Goal: Task Accomplishment & Management: Manage account settings

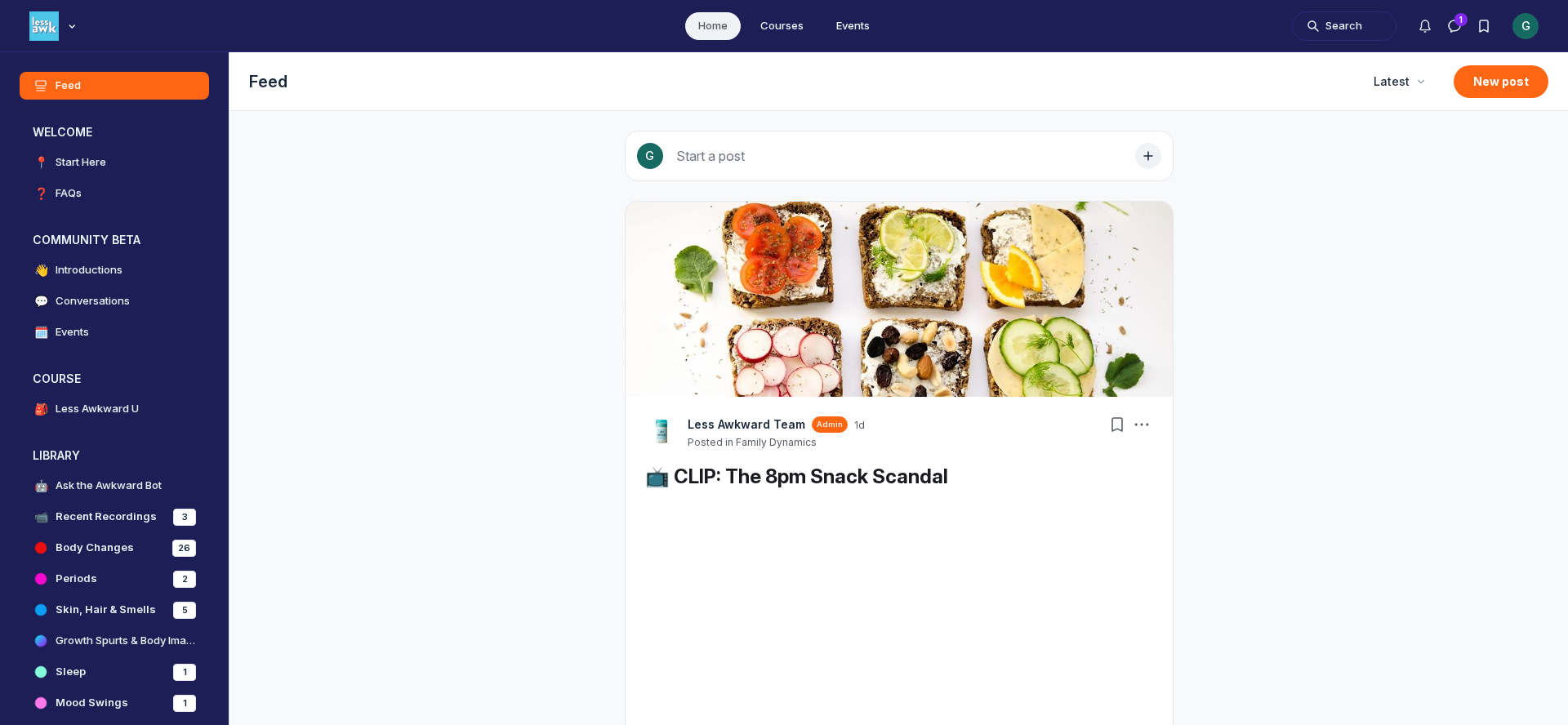
scroll to position [5096, 3127]
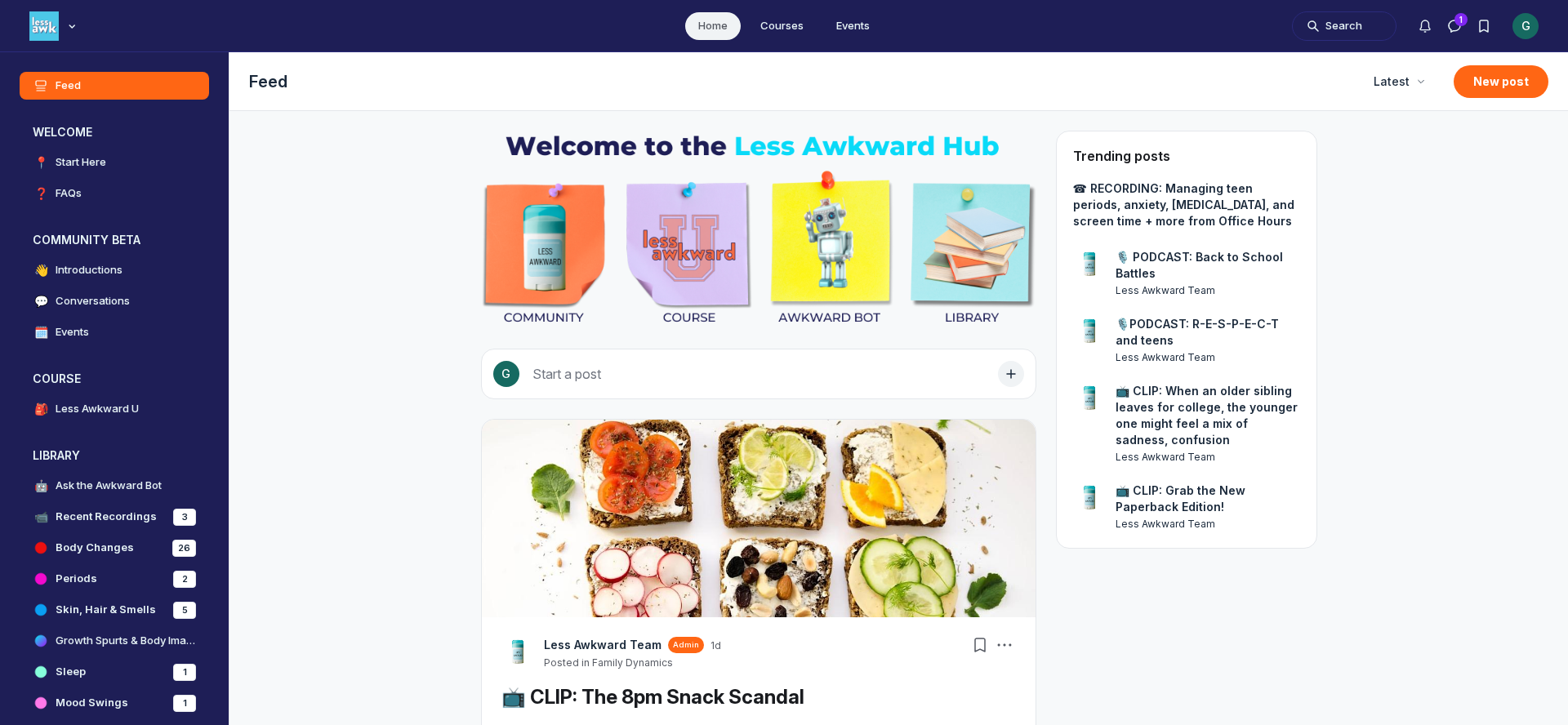
click at [1533, 24] on div "G" at bounding box center [1525, 25] width 26 height 26
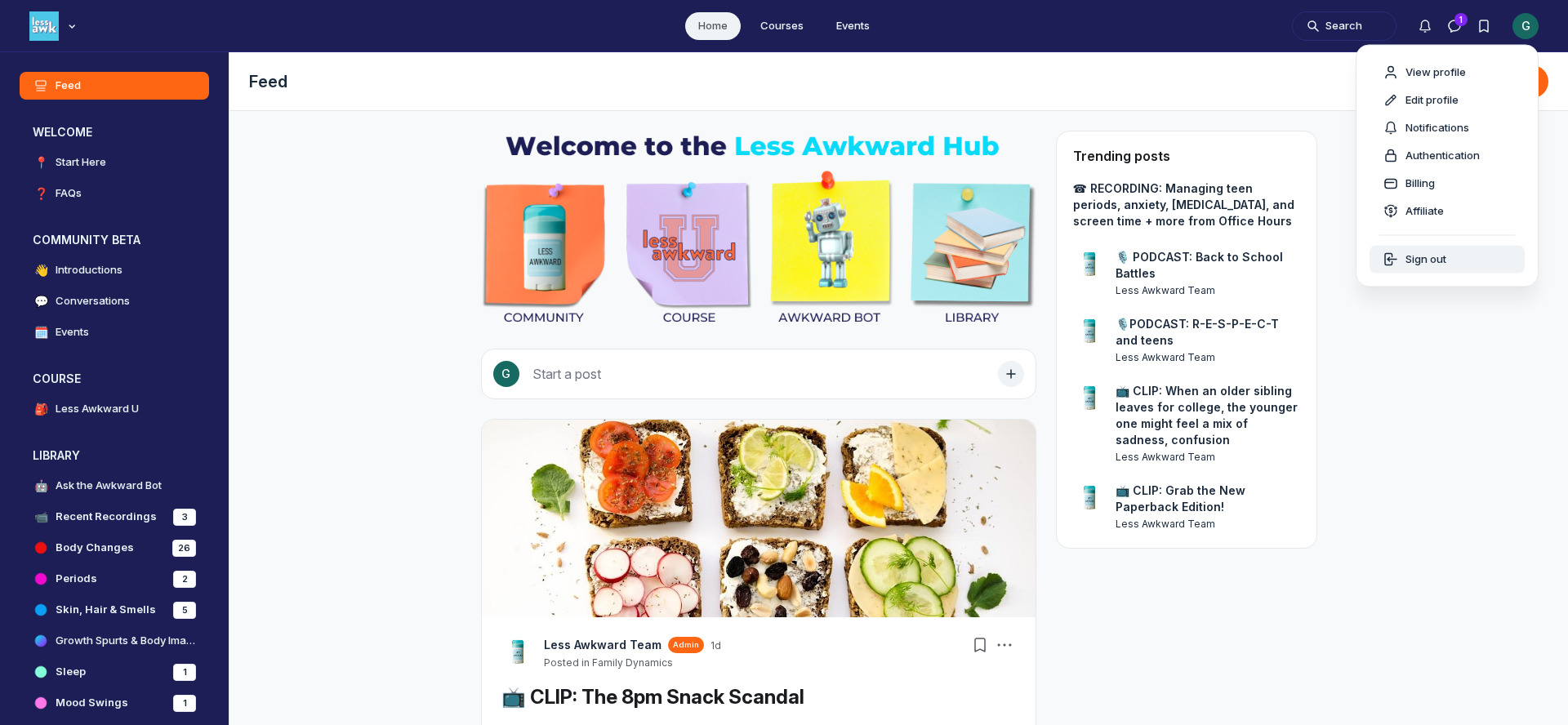
click at [1419, 259] on span "Sign out" at bounding box center [1425, 259] width 41 height 17
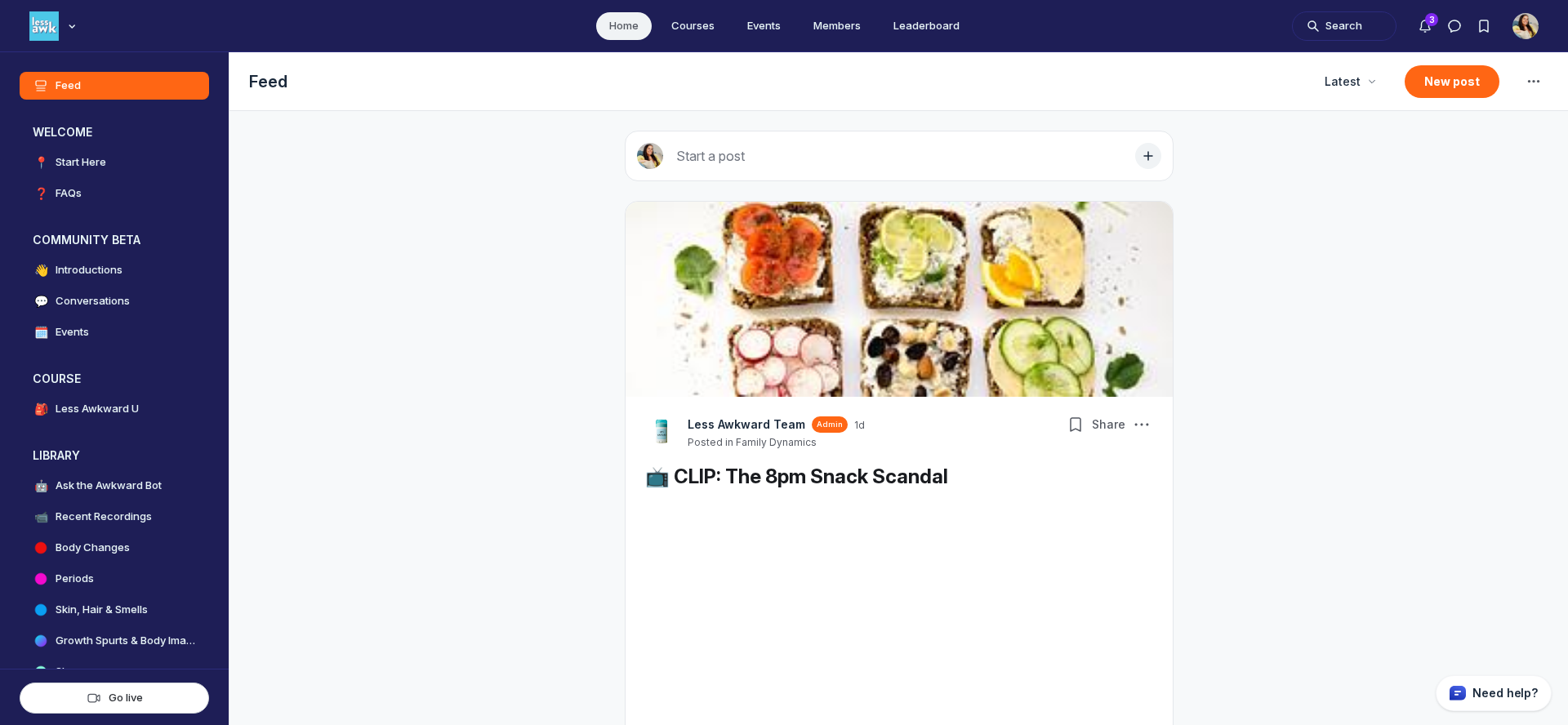
scroll to position [4839, 3127]
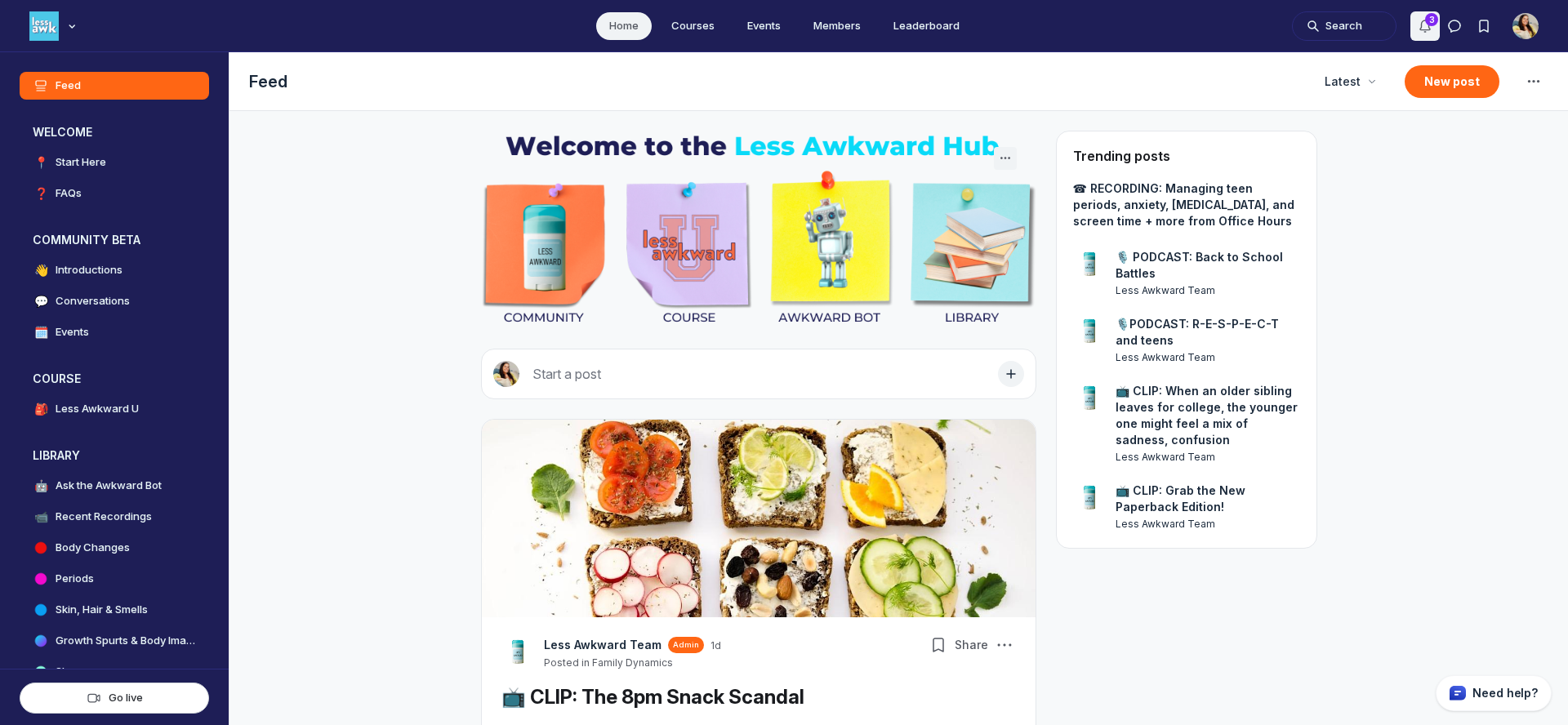
click at [1422, 28] on icon "Notifications" at bounding box center [1424, 25] width 17 height 17
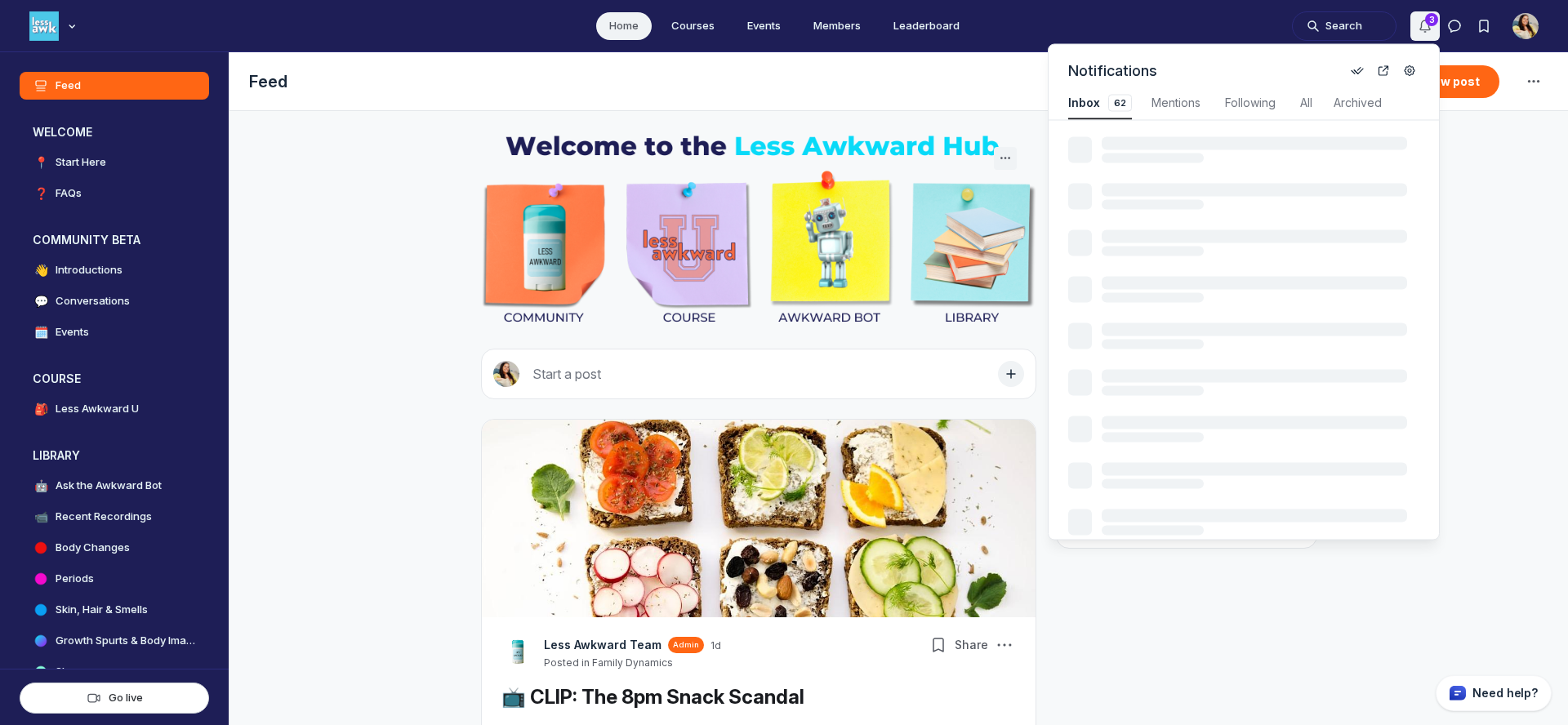
scroll to position [2211, 3485]
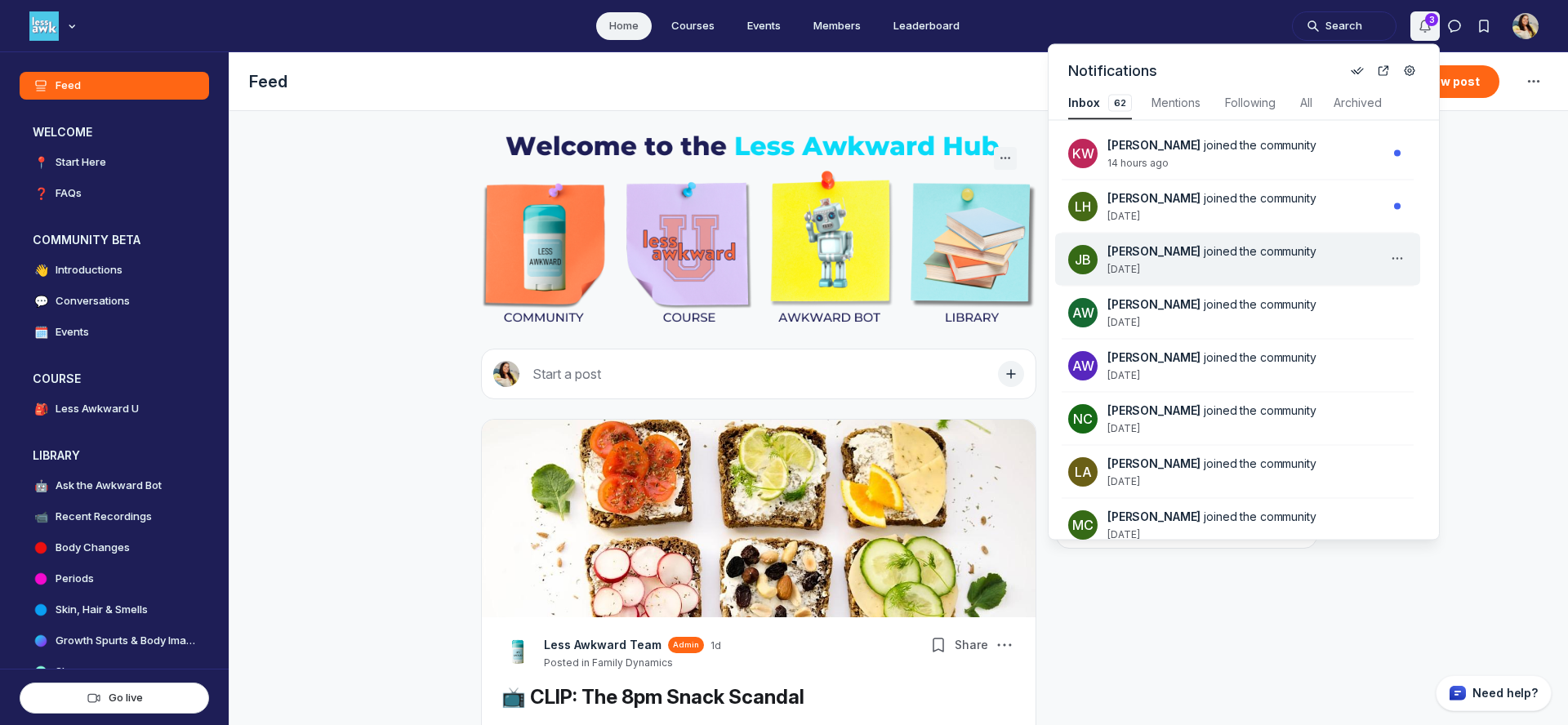
click at [1302, 273] on div "Jill Bray joined the community 2 days ago" at bounding box center [1247, 259] width 280 height 33
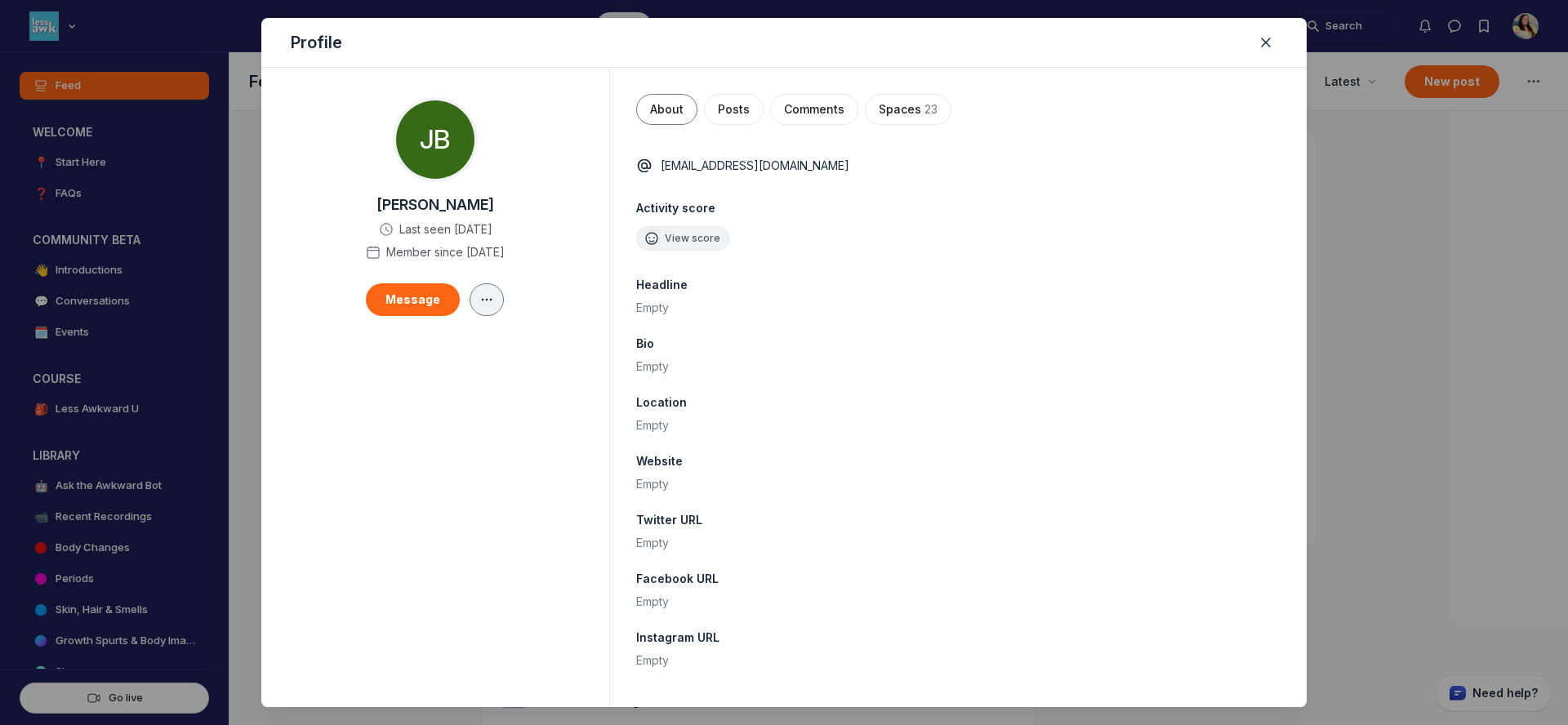
click at [479, 304] on icon "button" at bounding box center [487, 299] width 17 height 13
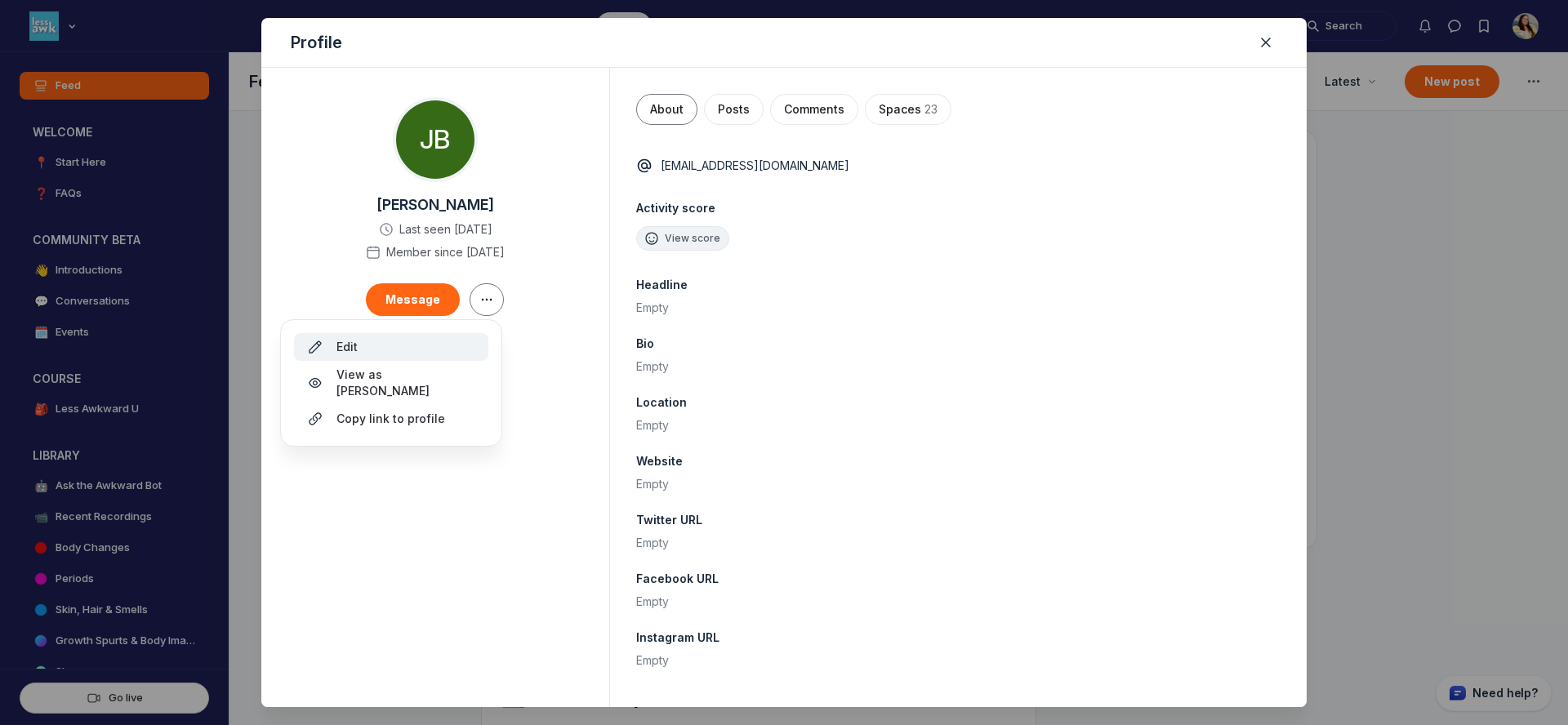
click at [474, 358] on button "Edit" at bounding box center [392, 347] width 194 height 28
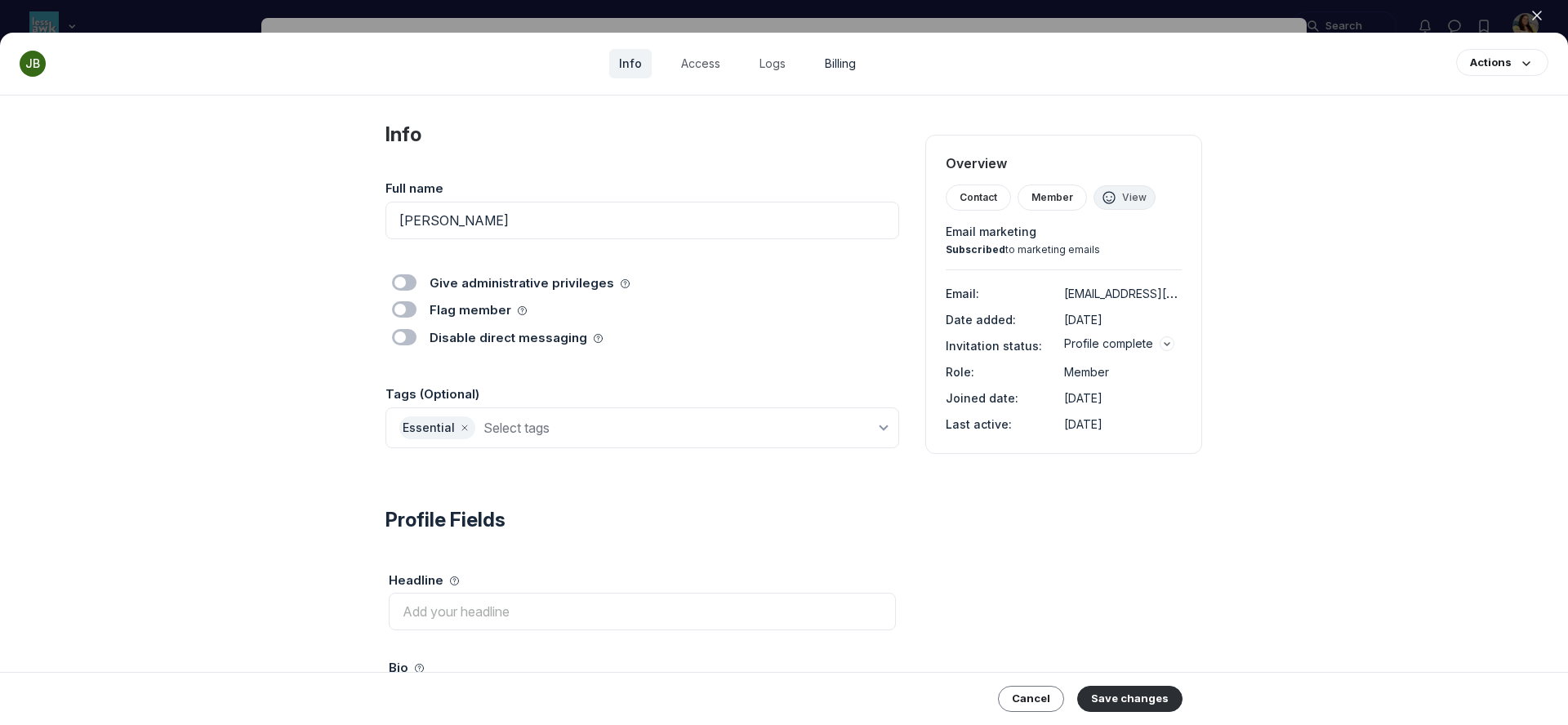
click at [818, 59] on link "Billing" at bounding box center [840, 63] width 51 height 29
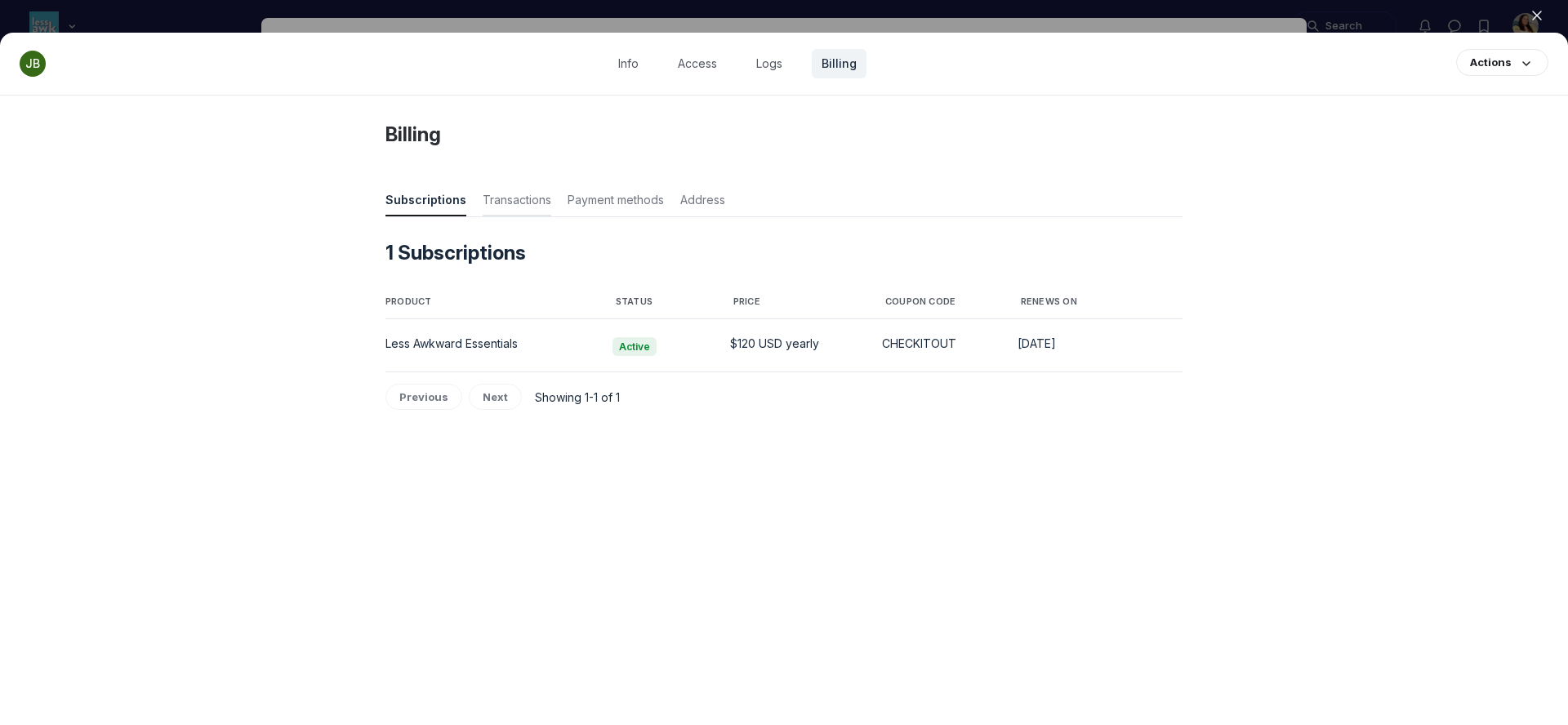
click at [525, 206] on span "Transactions" at bounding box center [517, 204] width 69 height 23
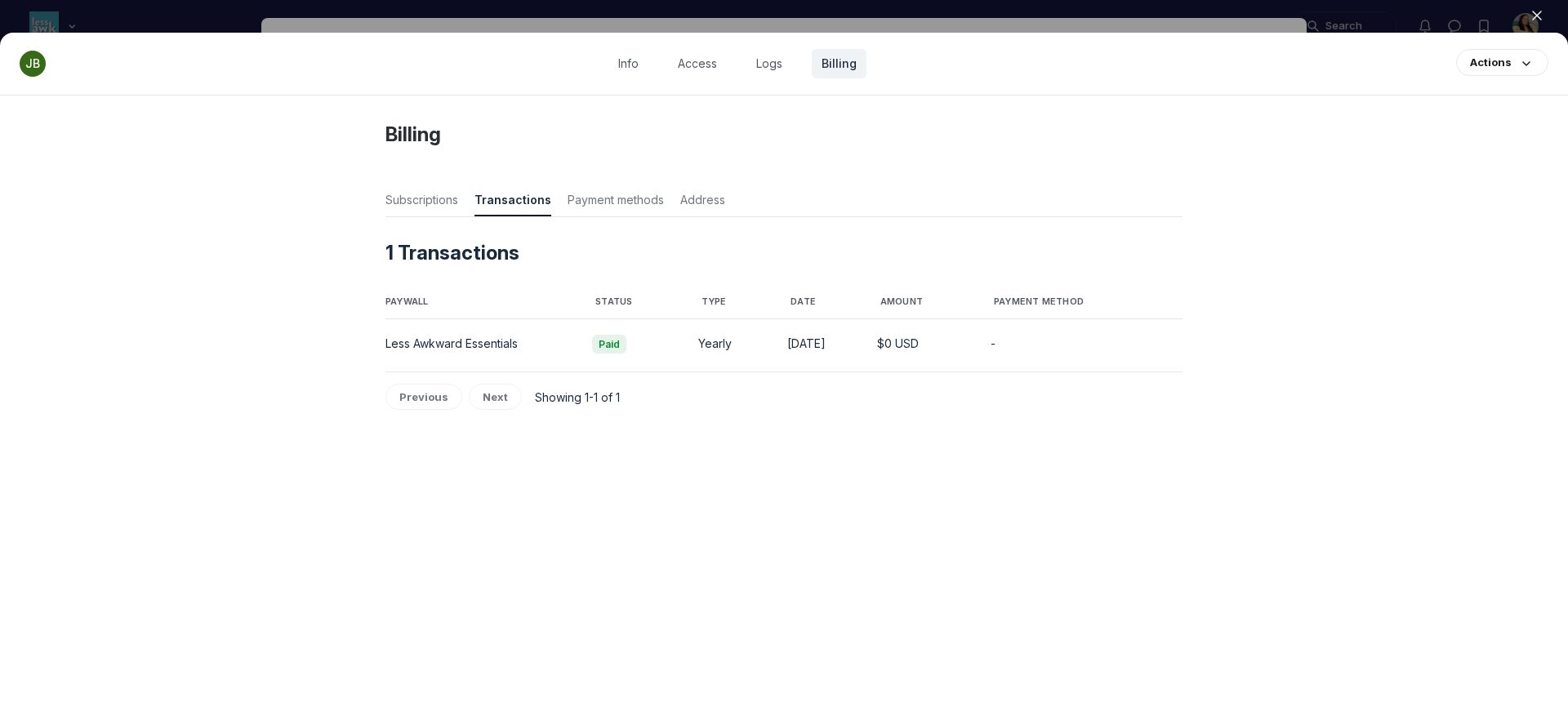
click at [1538, 17] on icon "button" at bounding box center [1536, 16] width 17 height 17
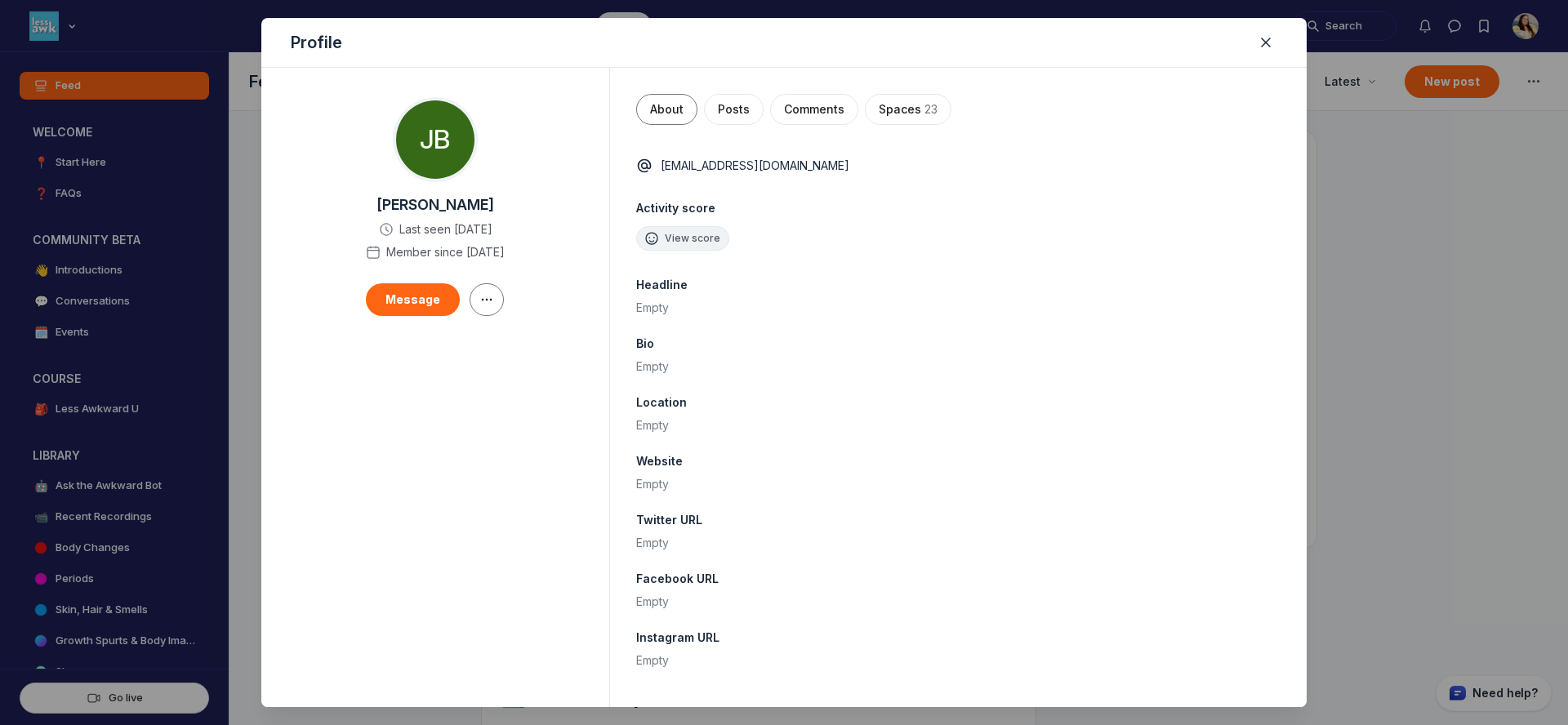
scroll to position [4839, 3127]
click at [1425, 28] on div at bounding box center [784, 362] width 1568 height 725
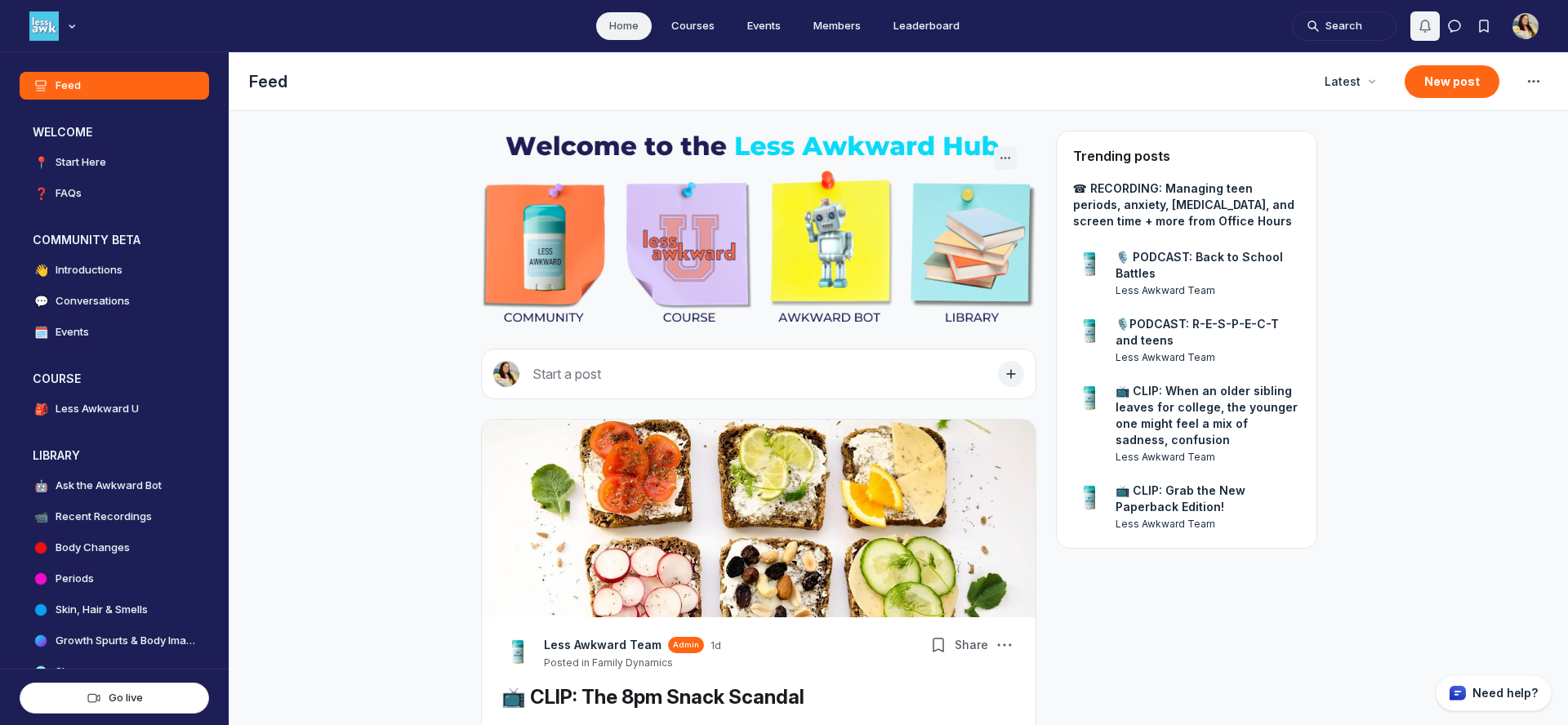
click at [1425, 28] on icon "Notifications" at bounding box center [1424, 25] width 17 height 17
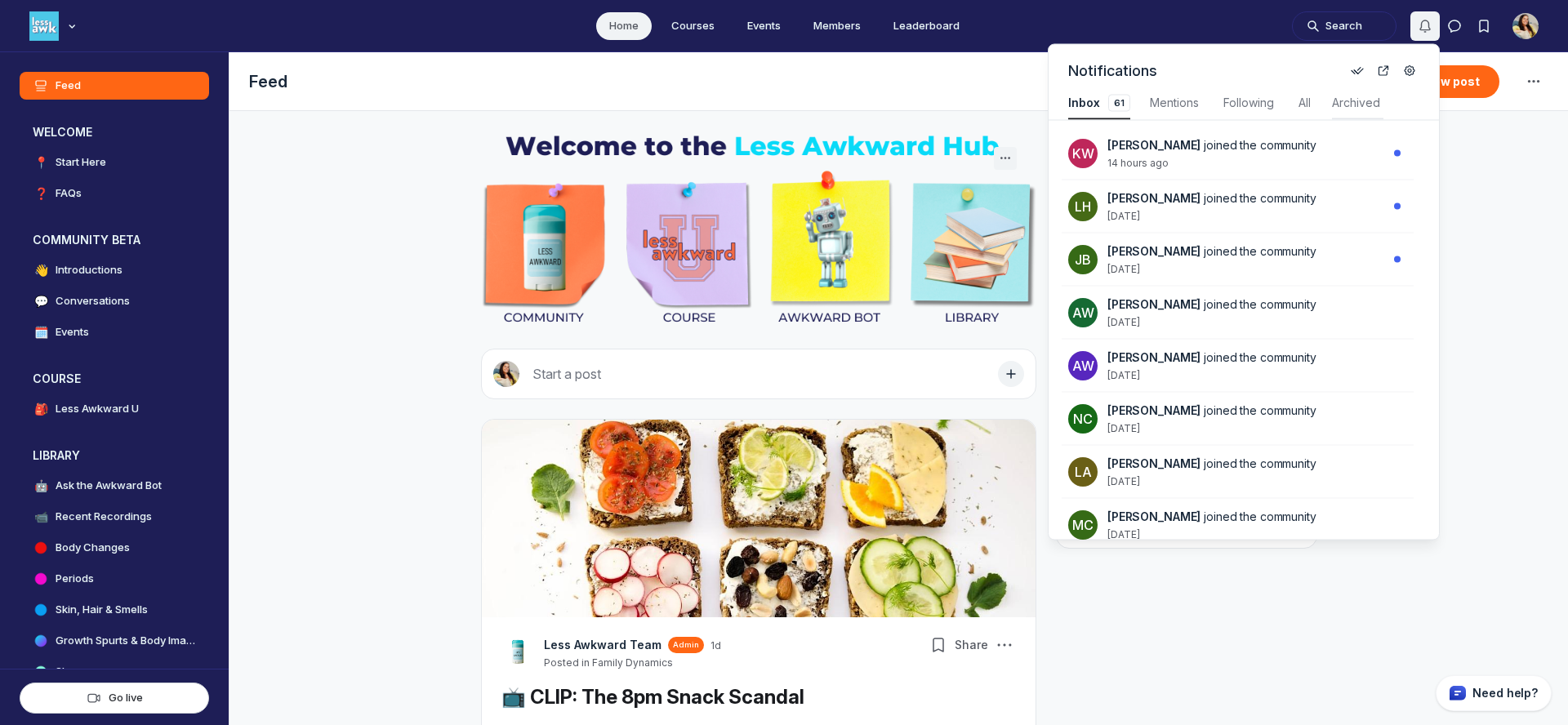
scroll to position [2211, 3478]
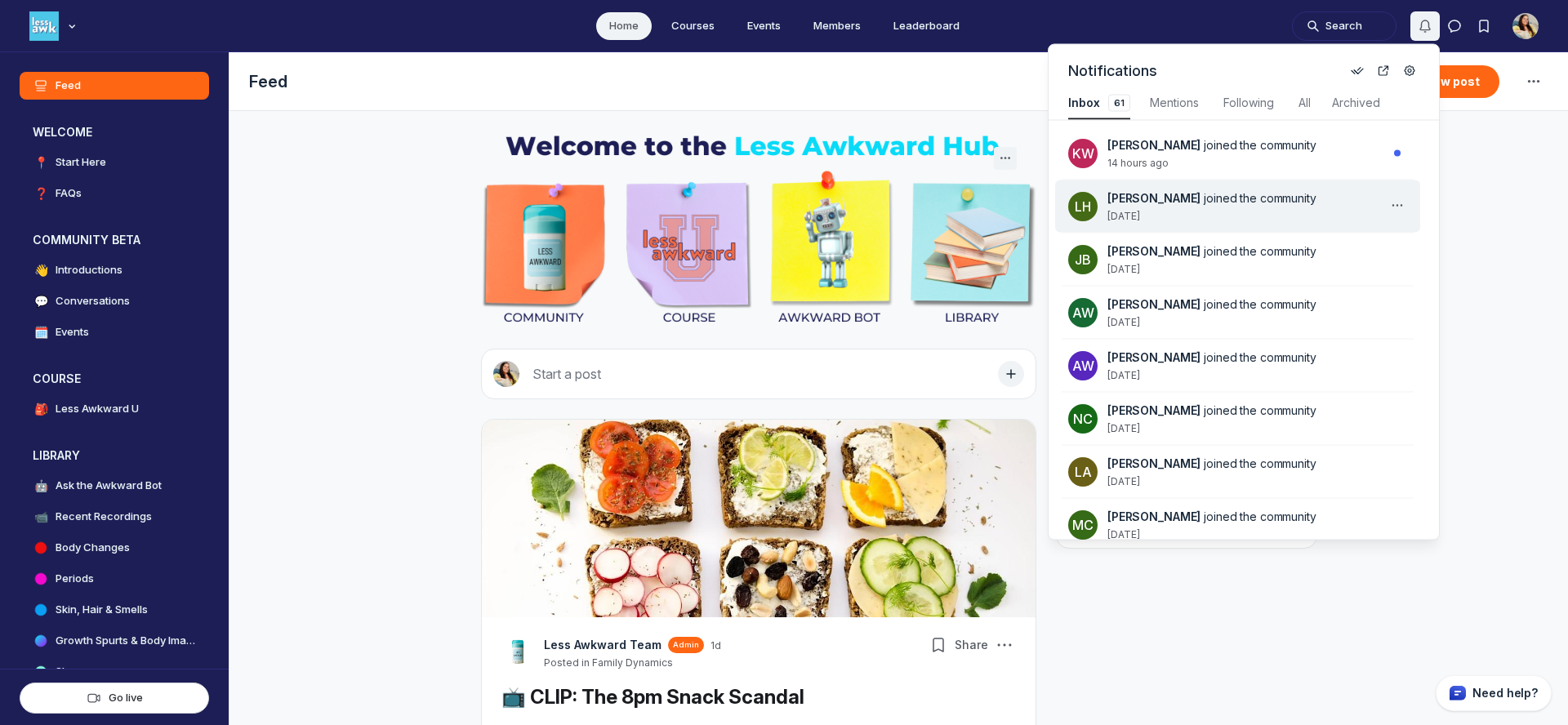
click at [1241, 200] on span "joined the community" at bounding box center [1259, 198] width 112 height 14
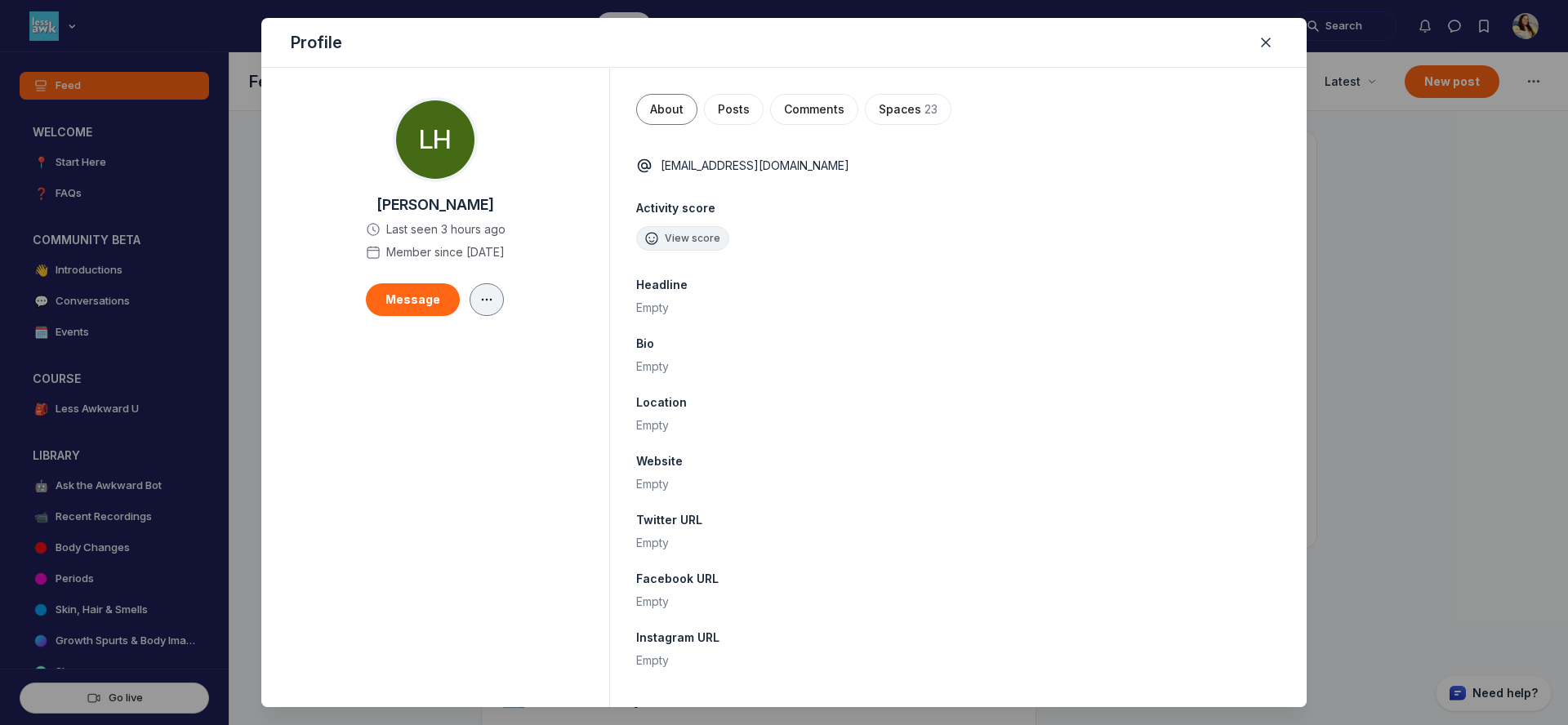
click at [490, 298] on icon "button" at bounding box center [487, 299] width 17 height 13
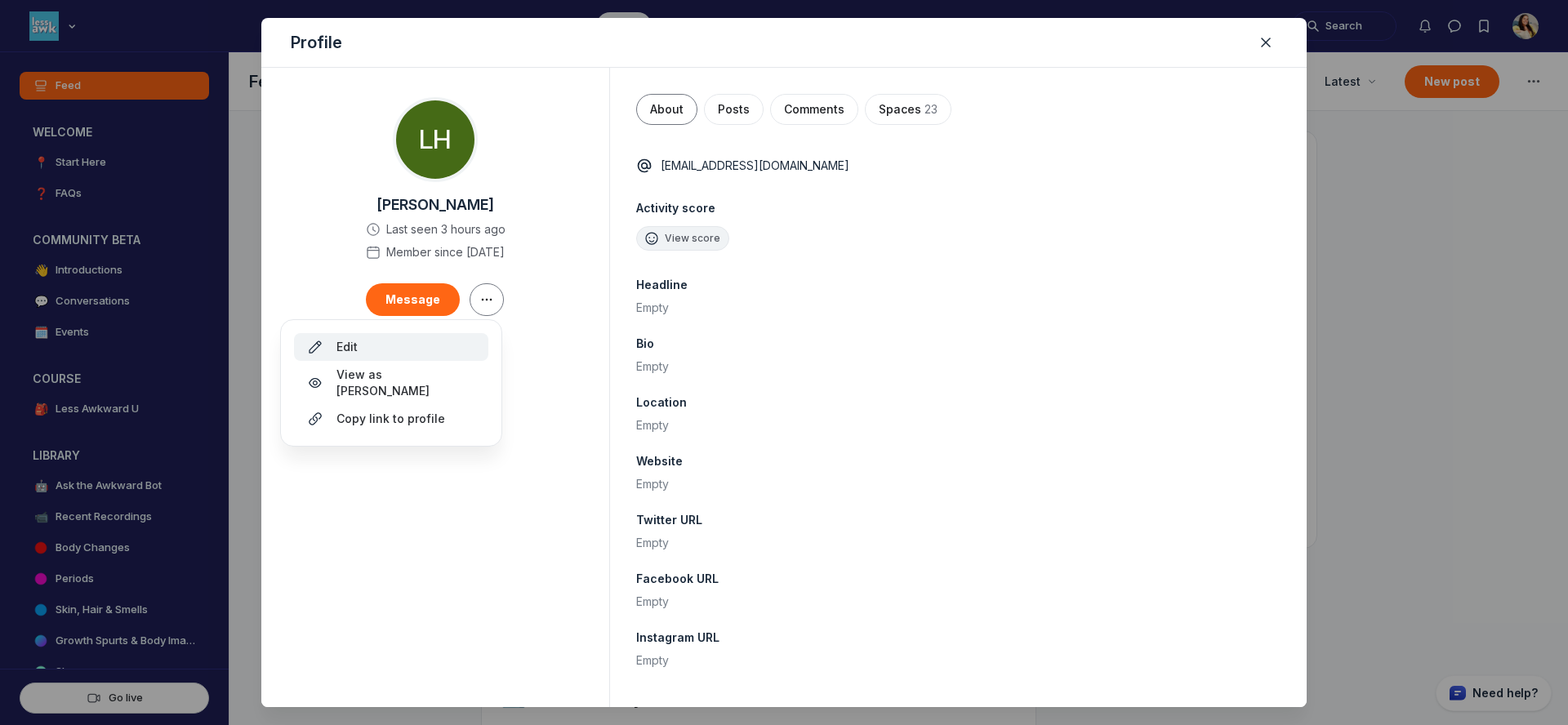
click at [449, 357] on button "Edit" at bounding box center [392, 347] width 194 height 28
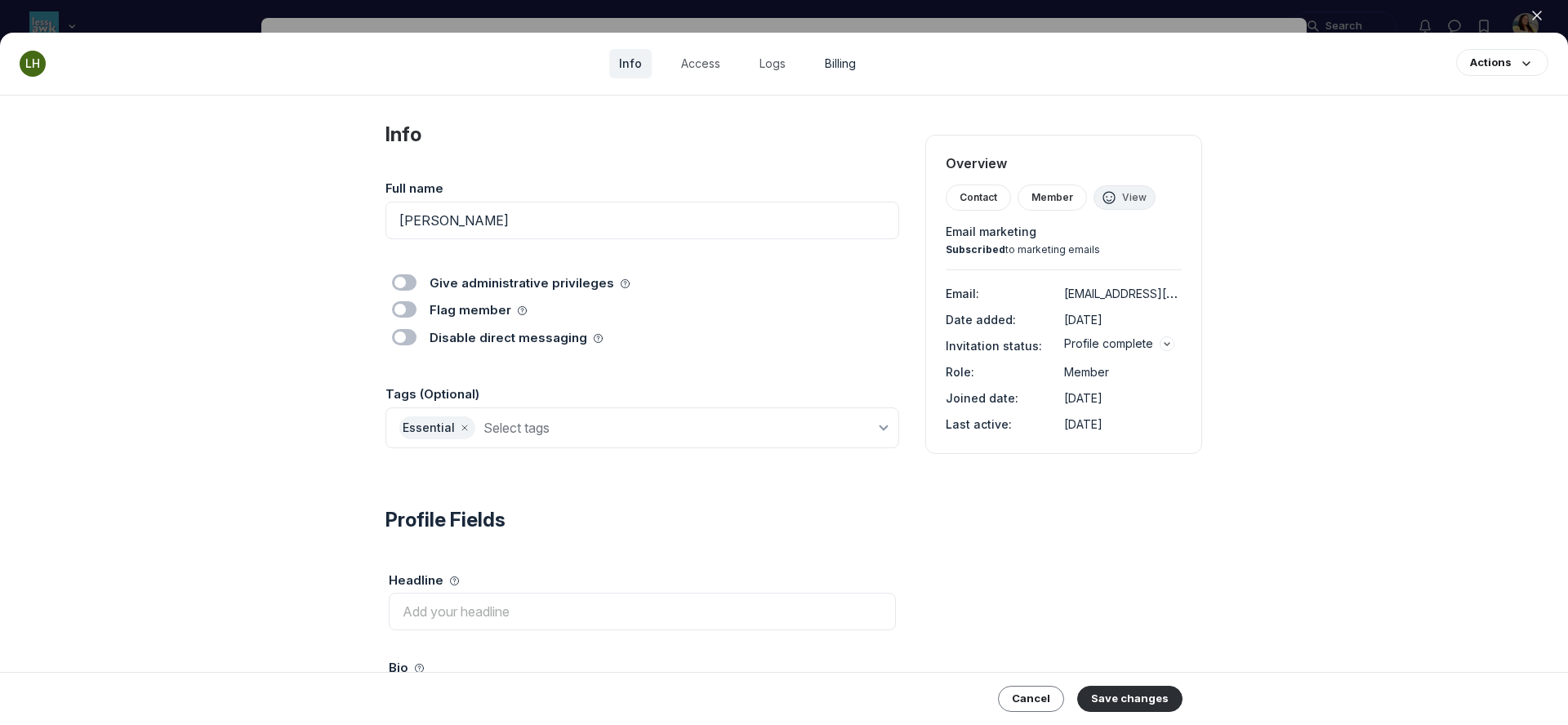
click at [825, 64] on link "Billing" at bounding box center [840, 63] width 51 height 29
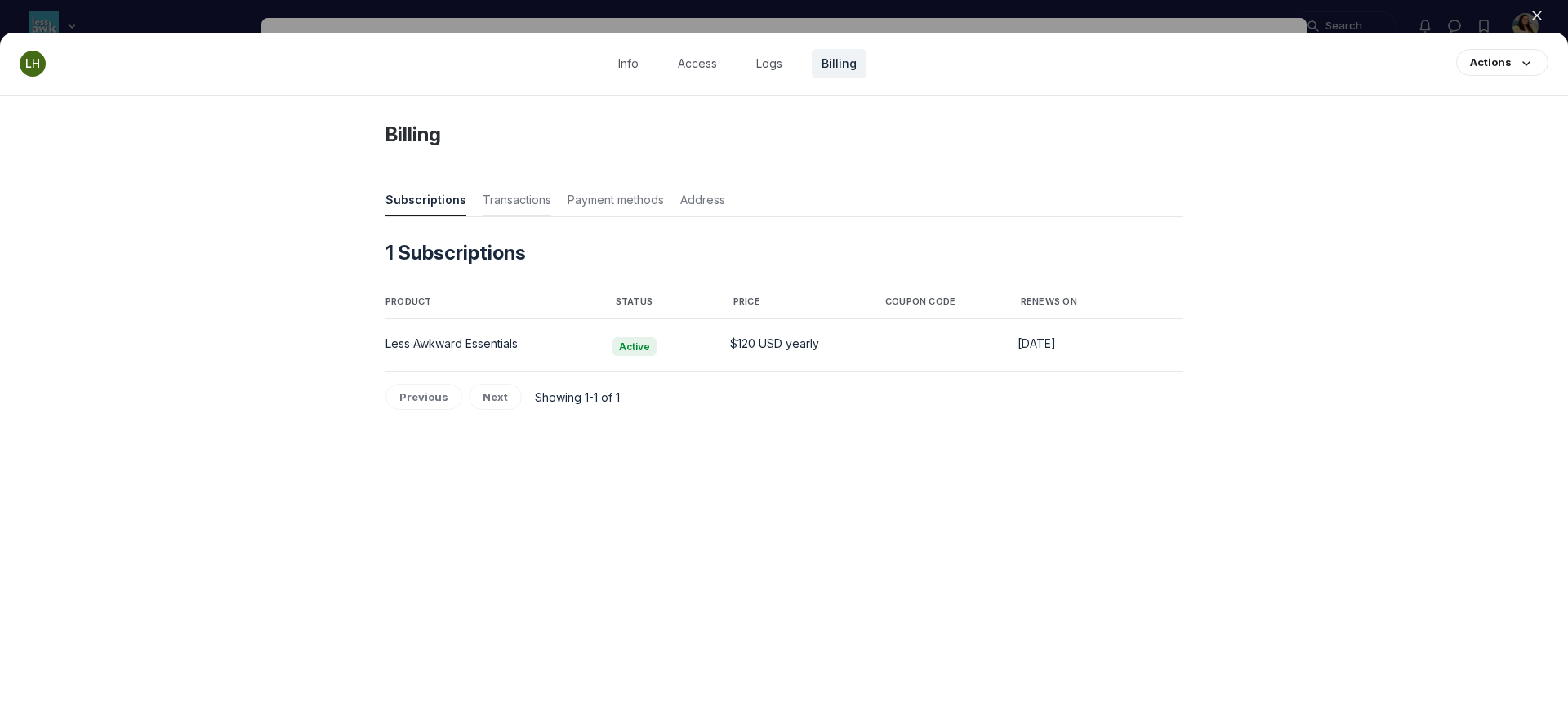
click at [520, 194] on span "Transactions" at bounding box center [517, 204] width 69 height 23
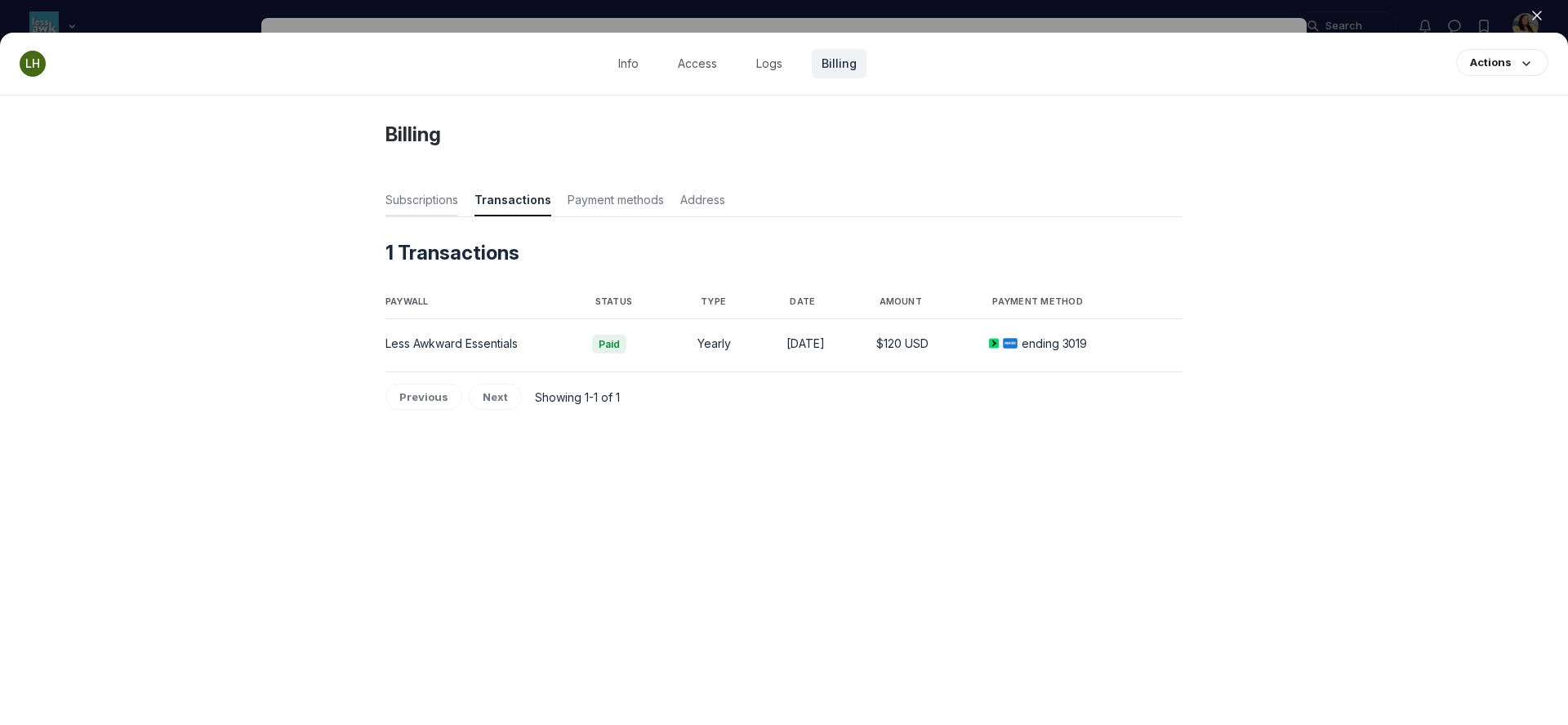
click at [432, 197] on span "Subscriptions" at bounding box center [422, 204] width 73 height 23
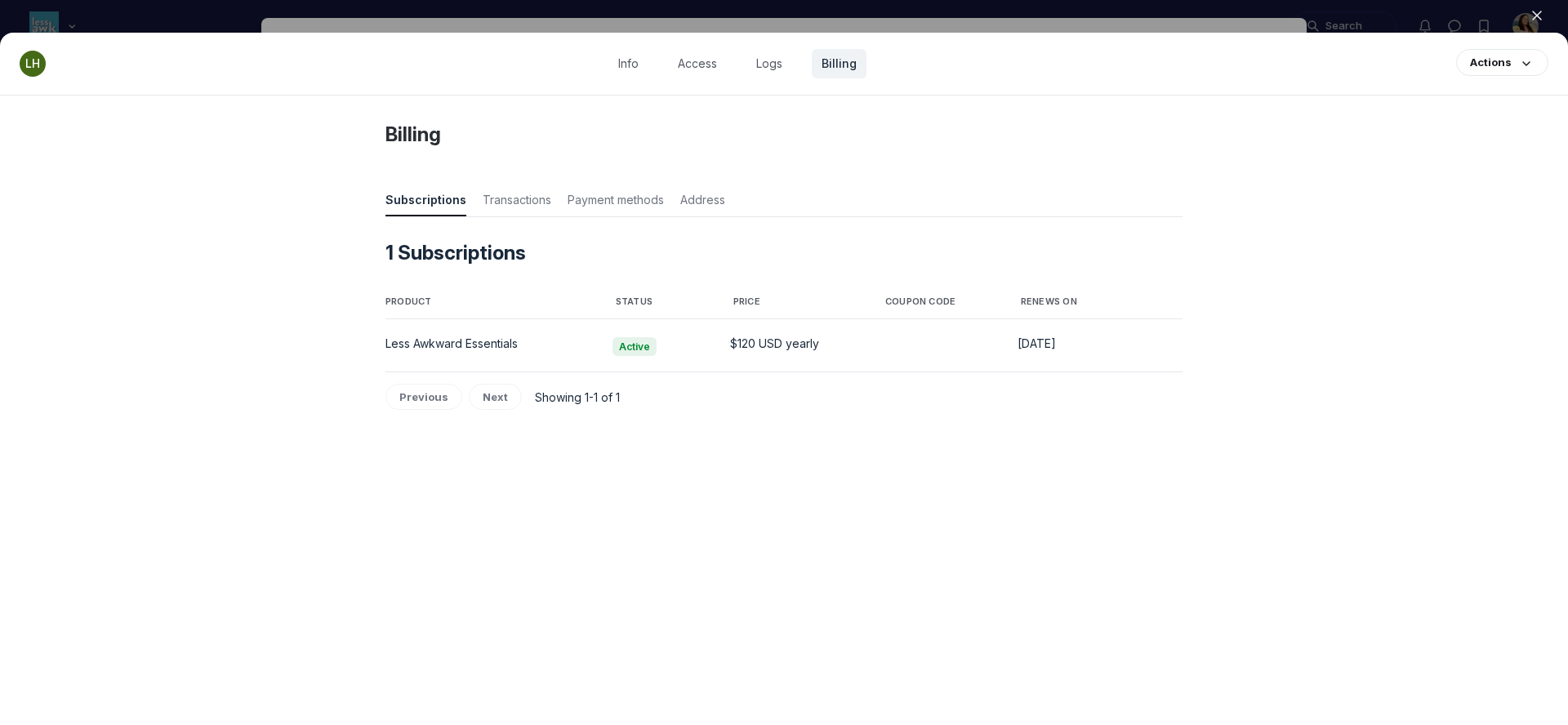
click at [1542, 16] on icon "button" at bounding box center [1536, 16] width 17 height 17
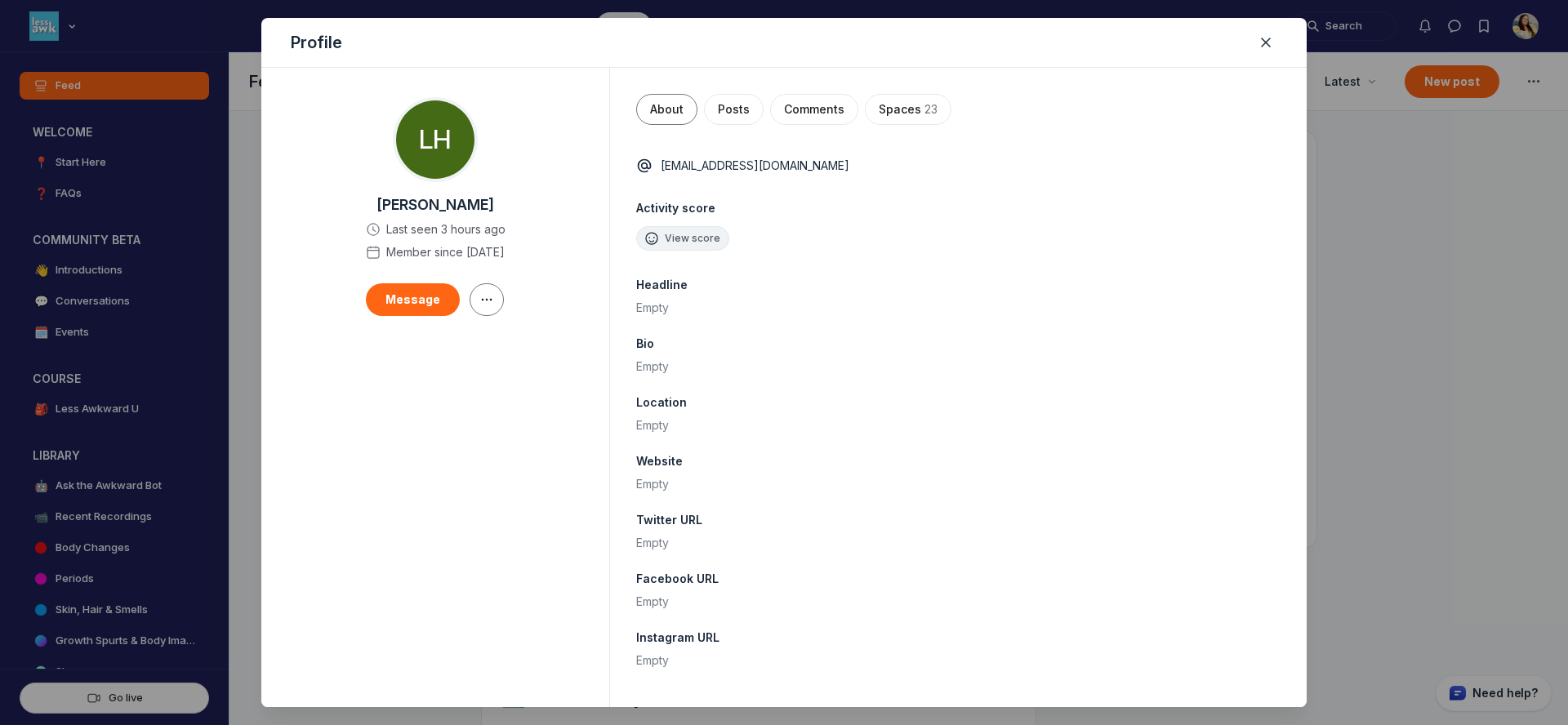
scroll to position [4839, 3127]
click at [1421, 26] on div at bounding box center [784, 362] width 1568 height 725
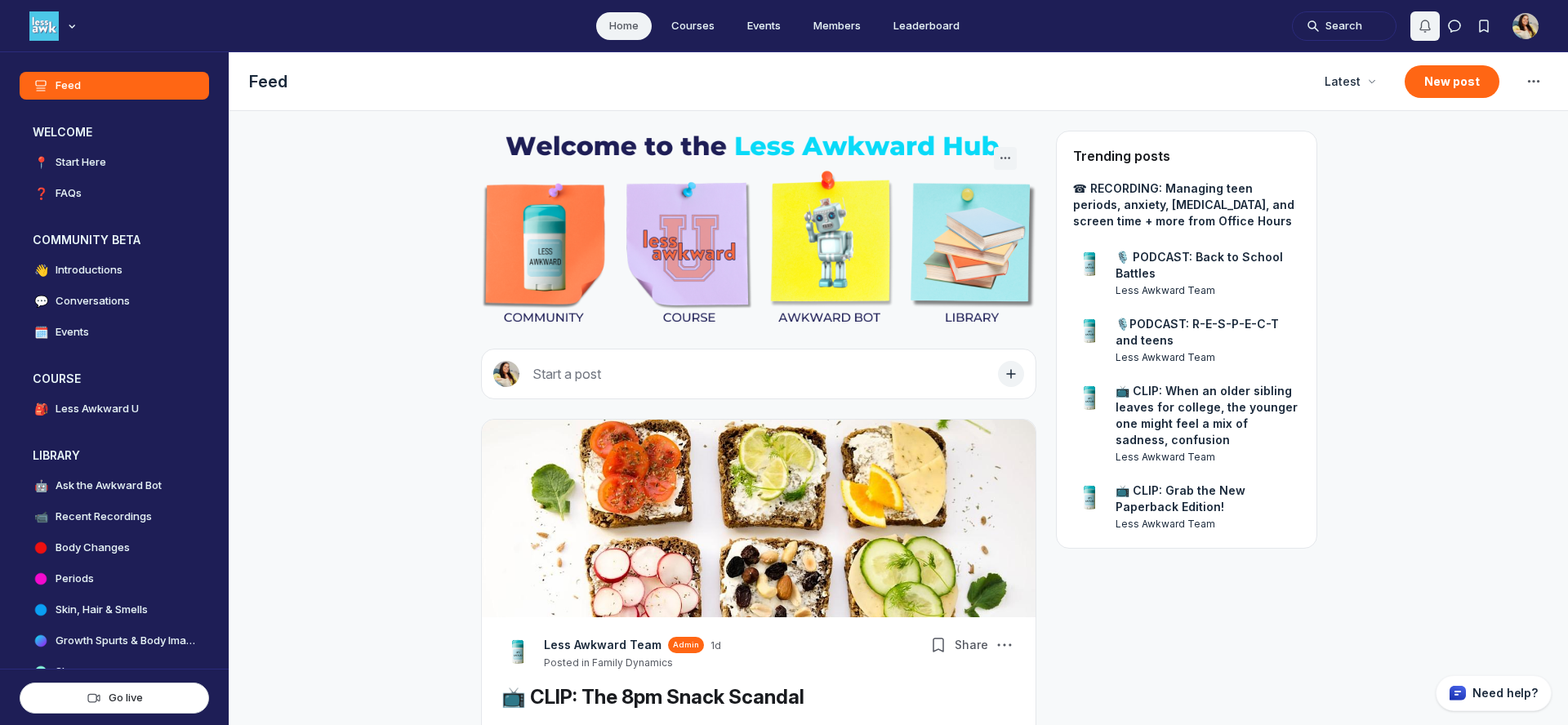
click at [1422, 26] on icon "Notifications" at bounding box center [1424, 25] width 17 height 17
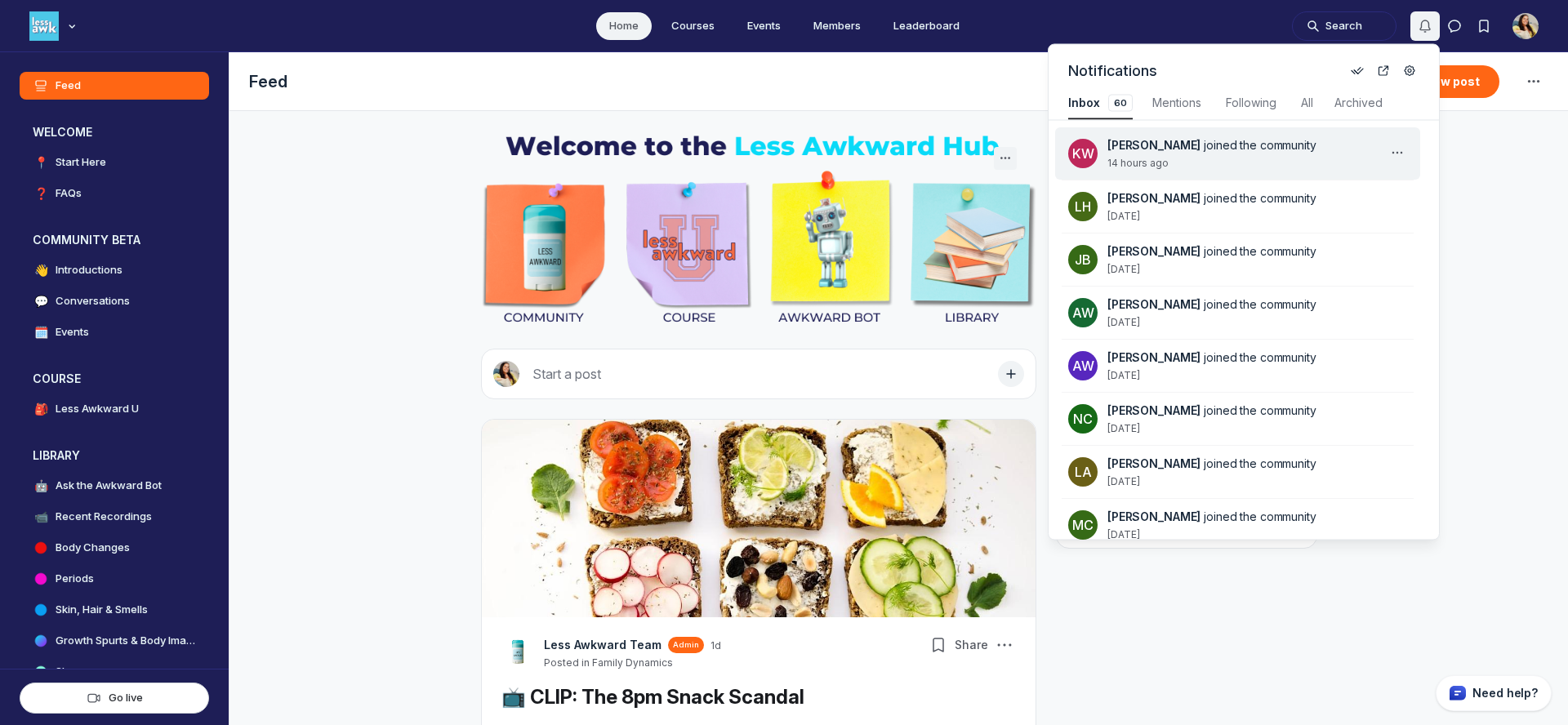
scroll to position [2211, 3487]
click at [1207, 155] on div "Kate Wunderlich joined the community 14 hours ago" at bounding box center [1247, 154] width 280 height 33
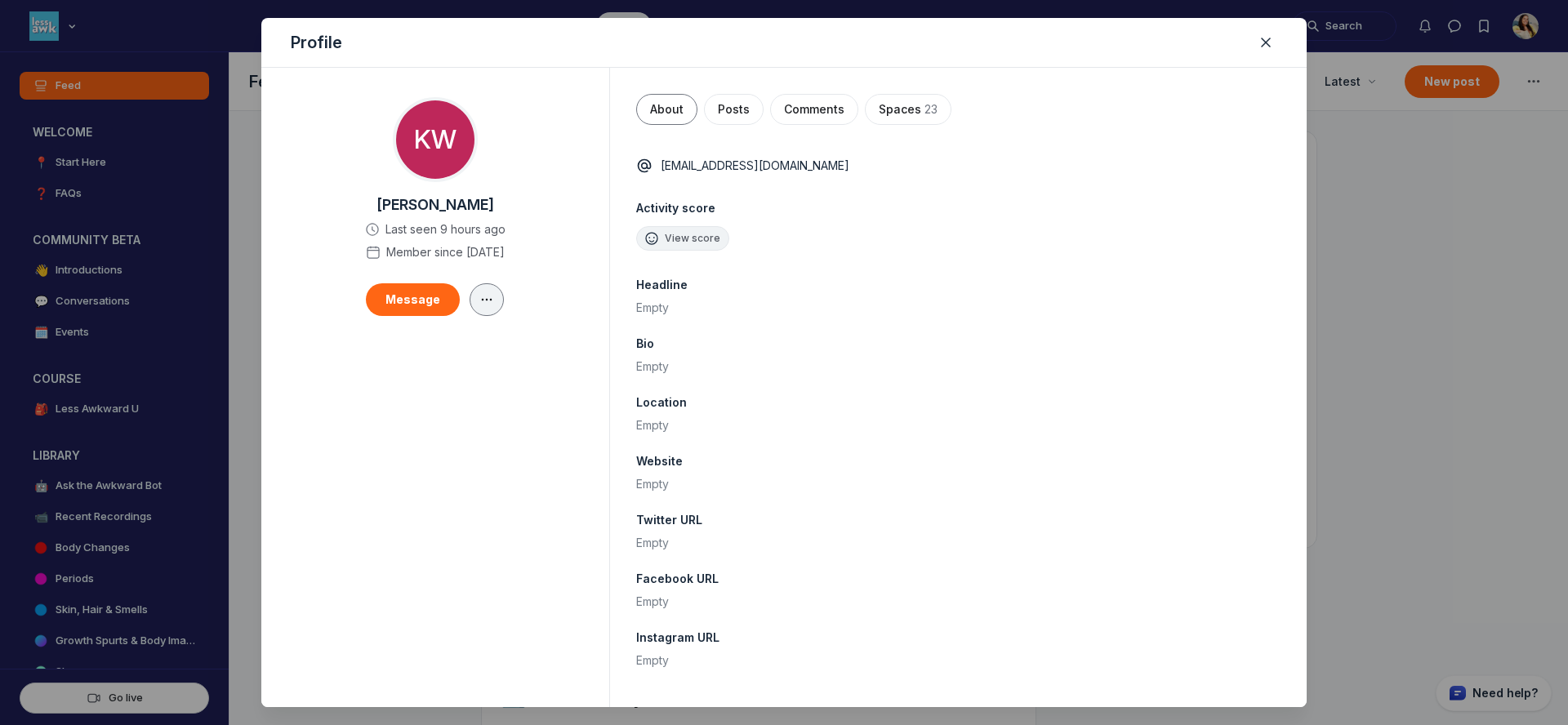
click at [489, 304] on icon "button" at bounding box center [487, 299] width 17 height 13
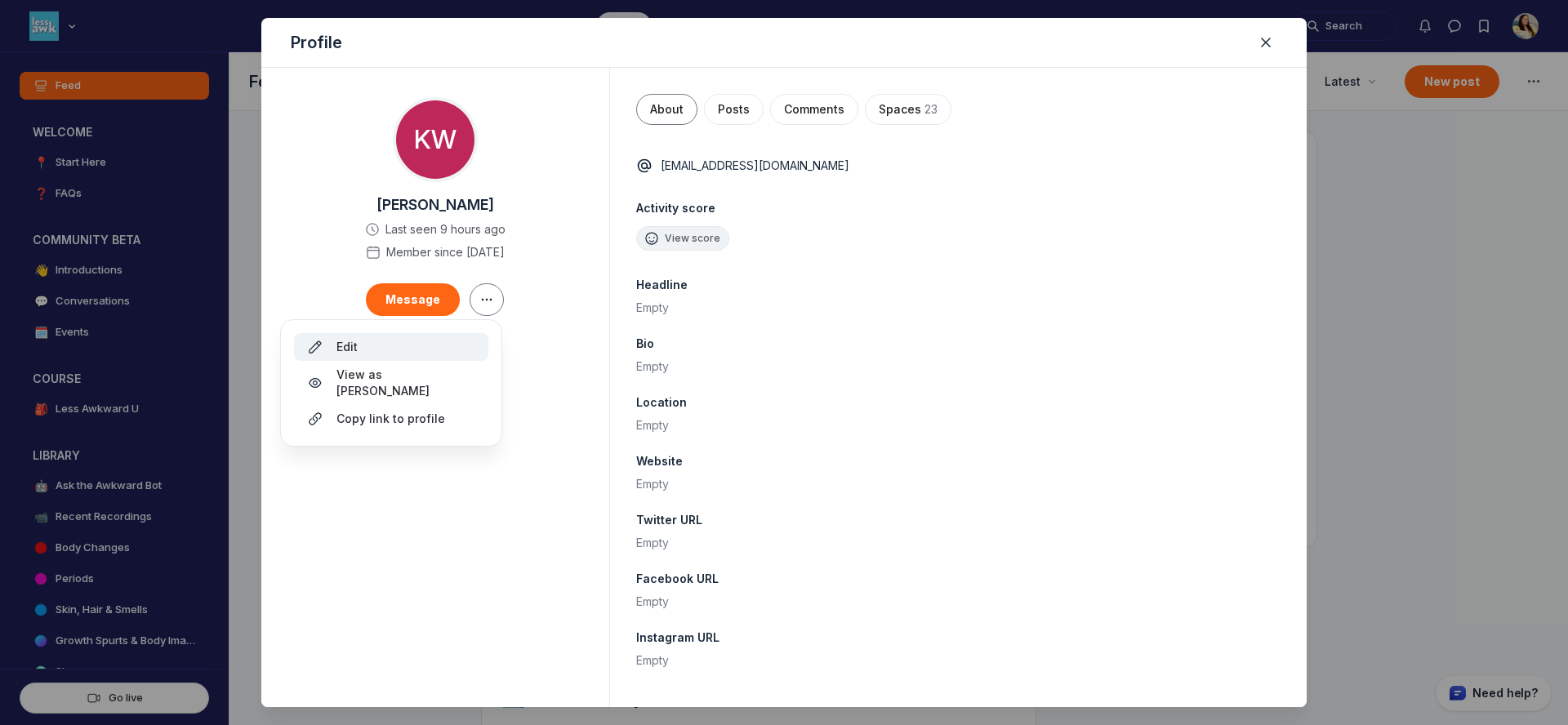
click at [456, 349] on div "Edit" at bounding box center [391, 347] width 168 height 17
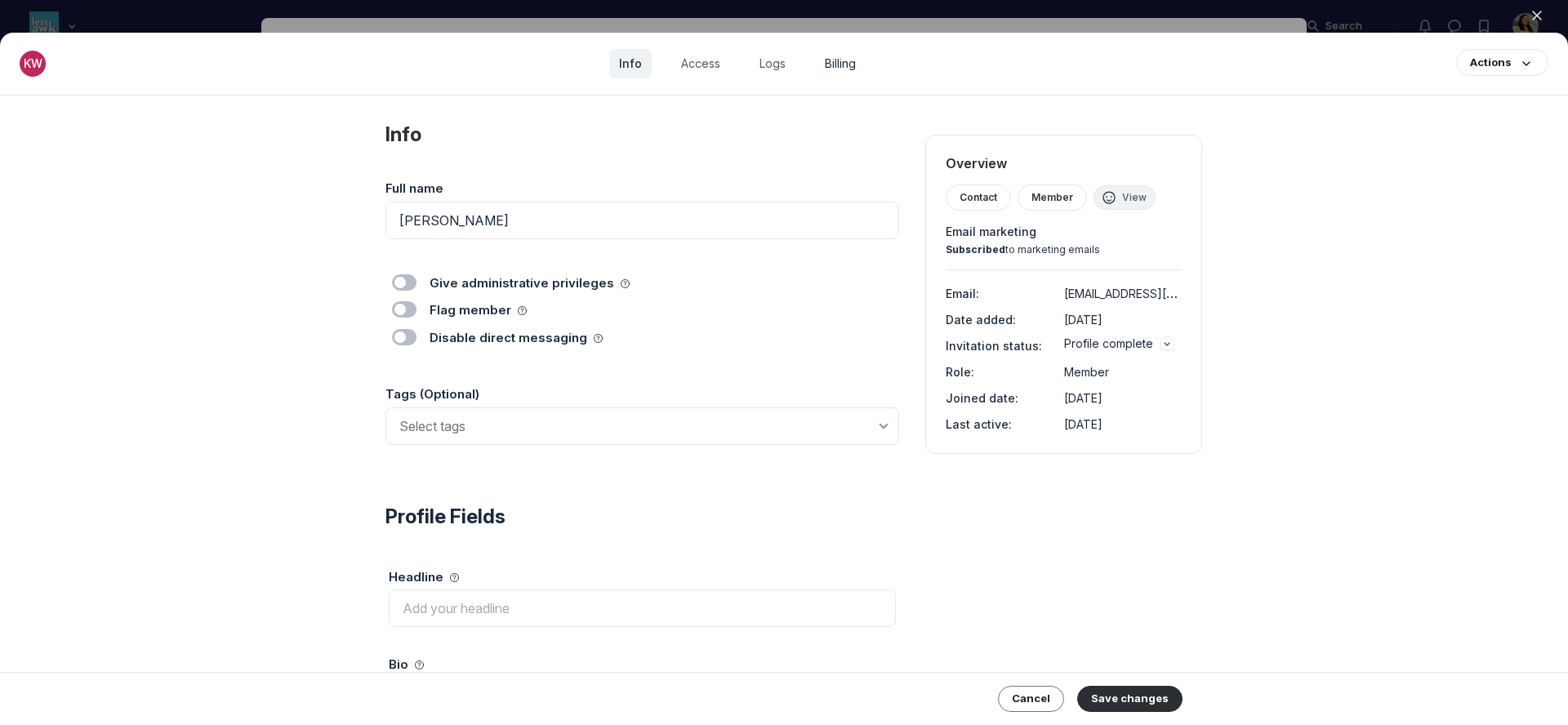
click at [831, 71] on link "Billing" at bounding box center [840, 63] width 51 height 29
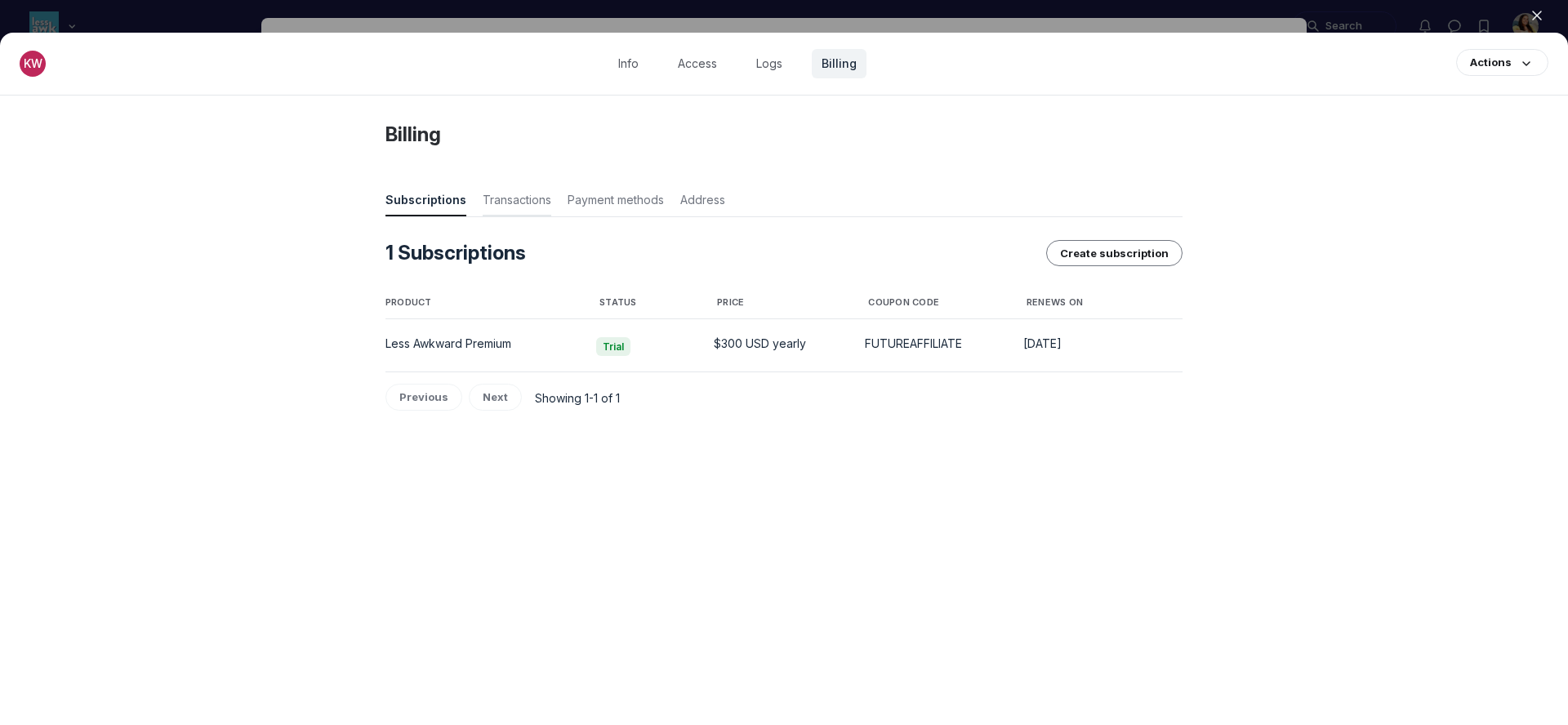
click at [514, 205] on span "Transactions" at bounding box center [517, 204] width 69 height 23
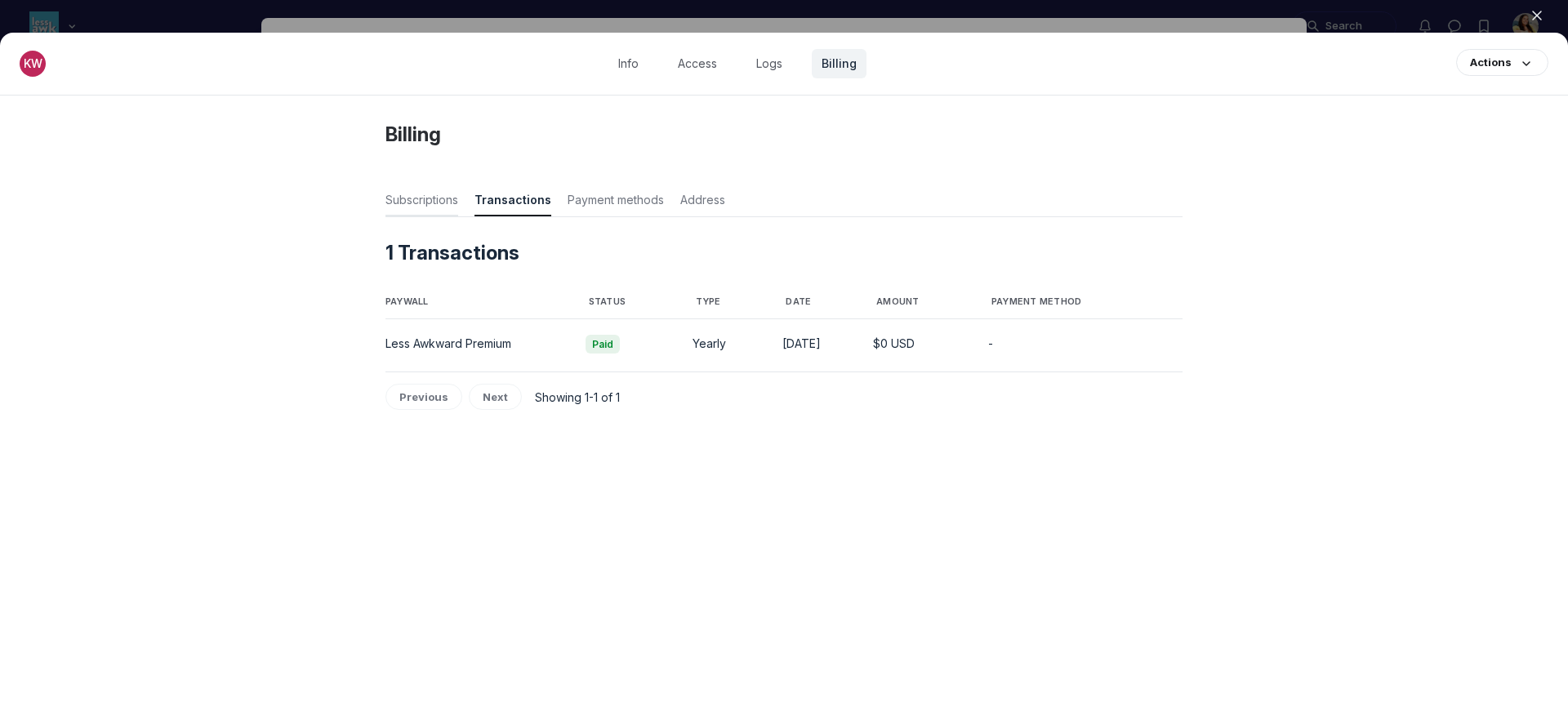
click at [427, 206] on span "Subscriptions" at bounding box center [422, 204] width 73 height 23
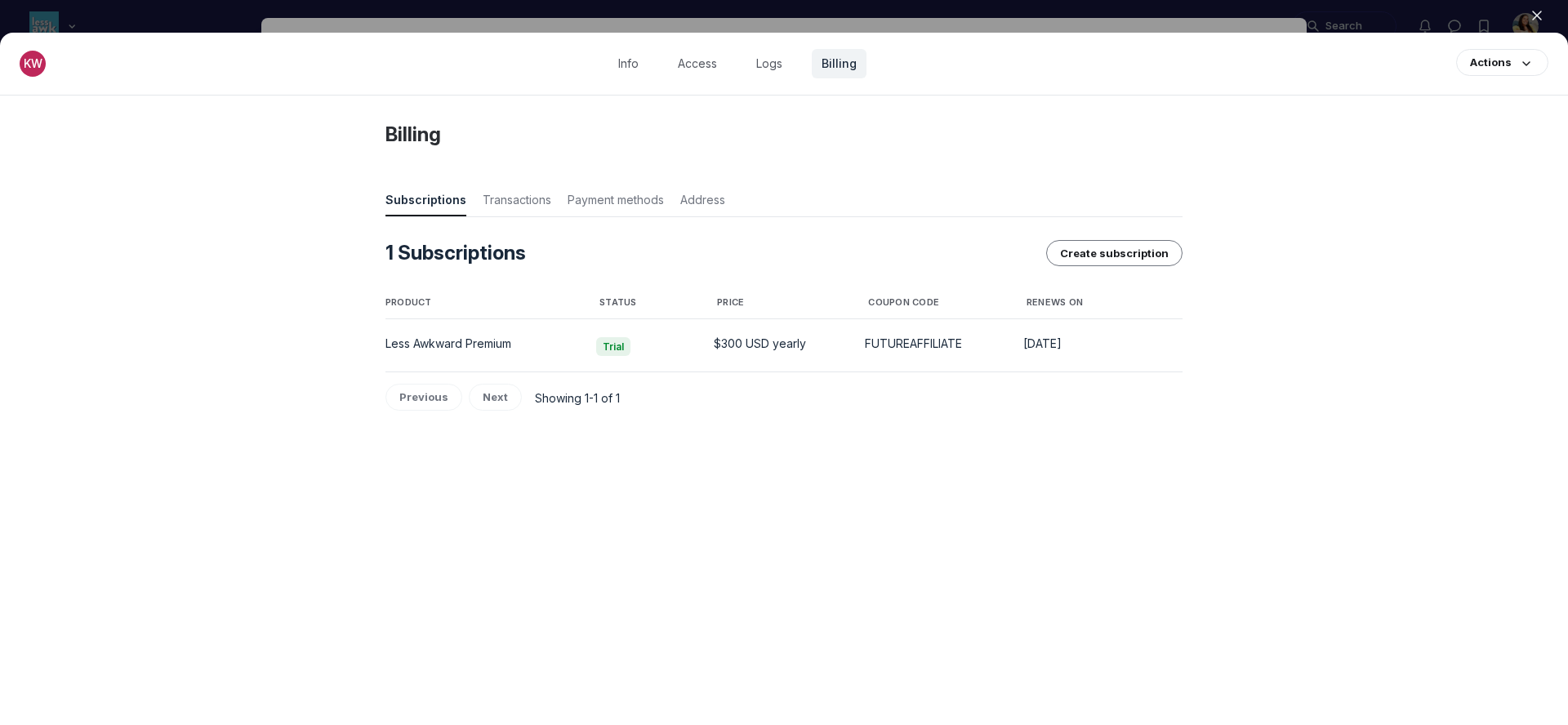
click at [760, 13] on div at bounding box center [784, 362] width 1568 height 725
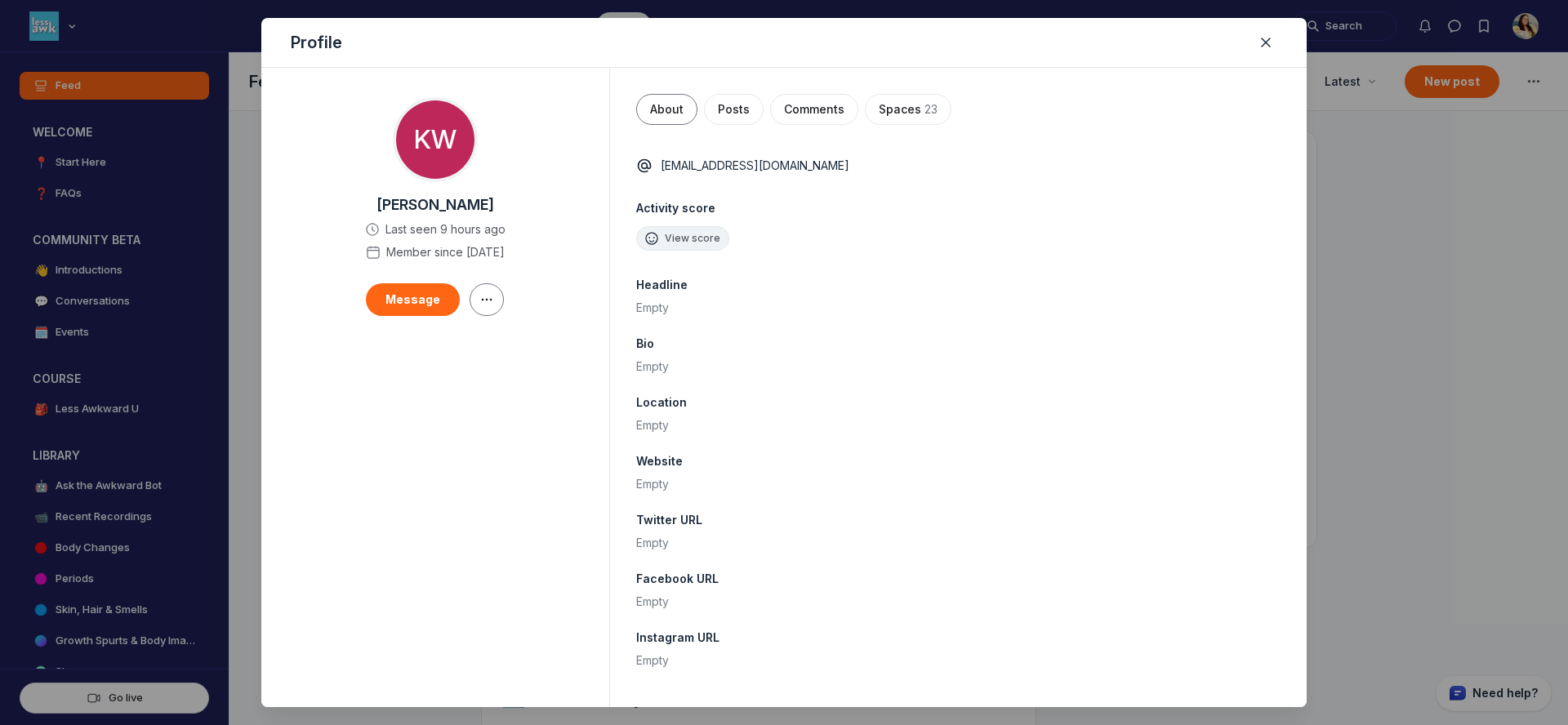
scroll to position [4839, 3127]
click at [1372, 192] on div at bounding box center [784, 362] width 1568 height 725
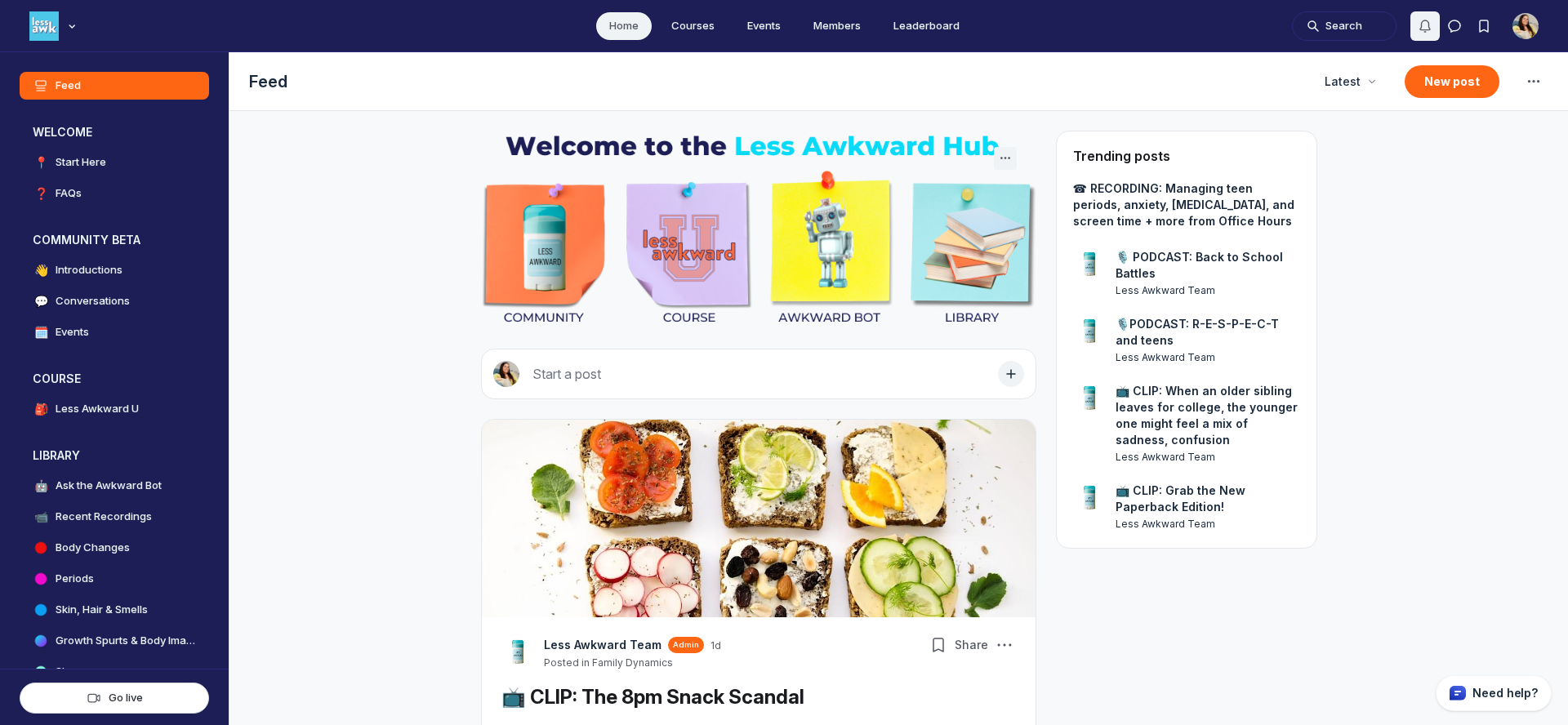
click at [1425, 16] on button "Notifications" at bounding box center [1424, 26] width 29 height 29
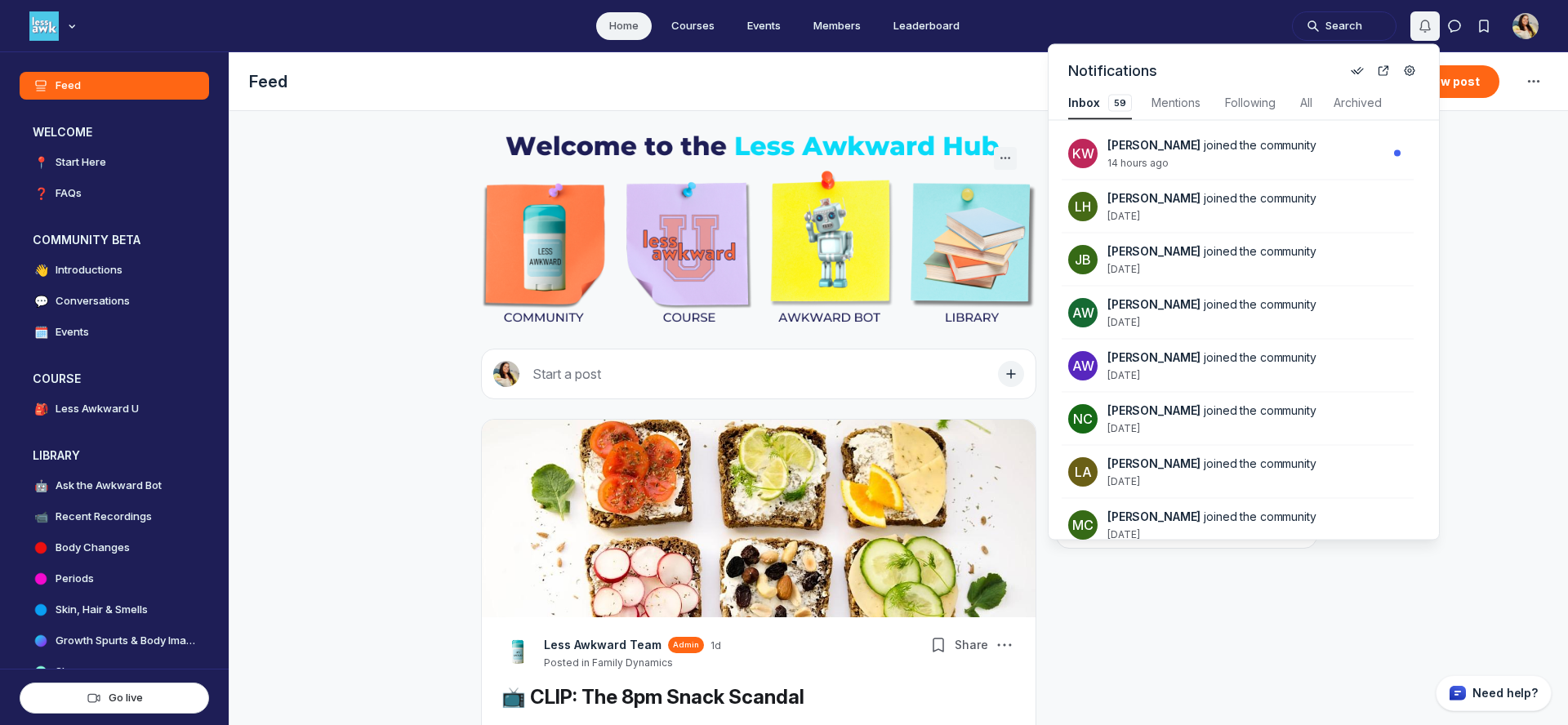
scroll to position [2211, 3484]
click at [1225, 159] on div "Kate Wunderlich joined the community 14 hours ago" at bounding box center [1247, 154] width 280 height 33
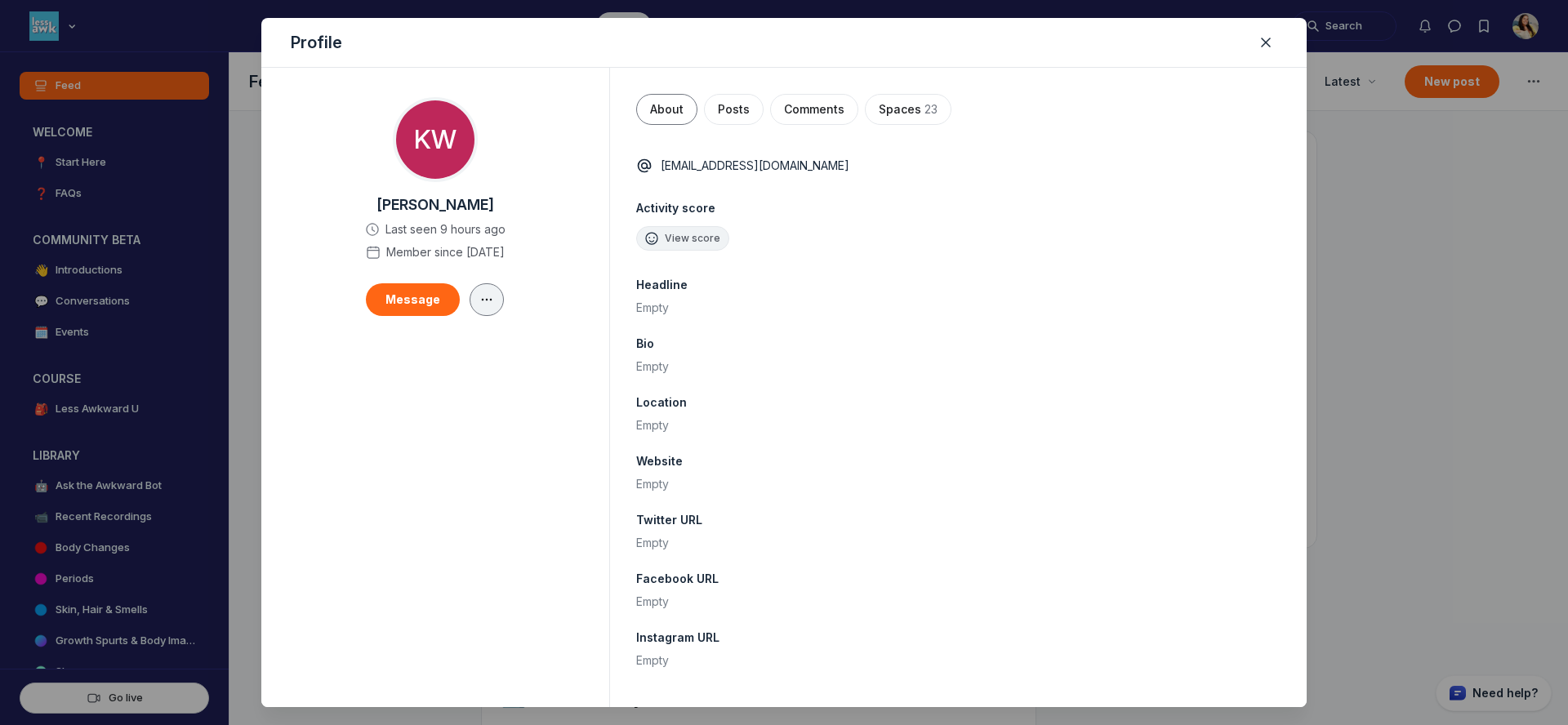
click at [482, 299] on use "button" at bounding box center [487, 300] width 11 height 3
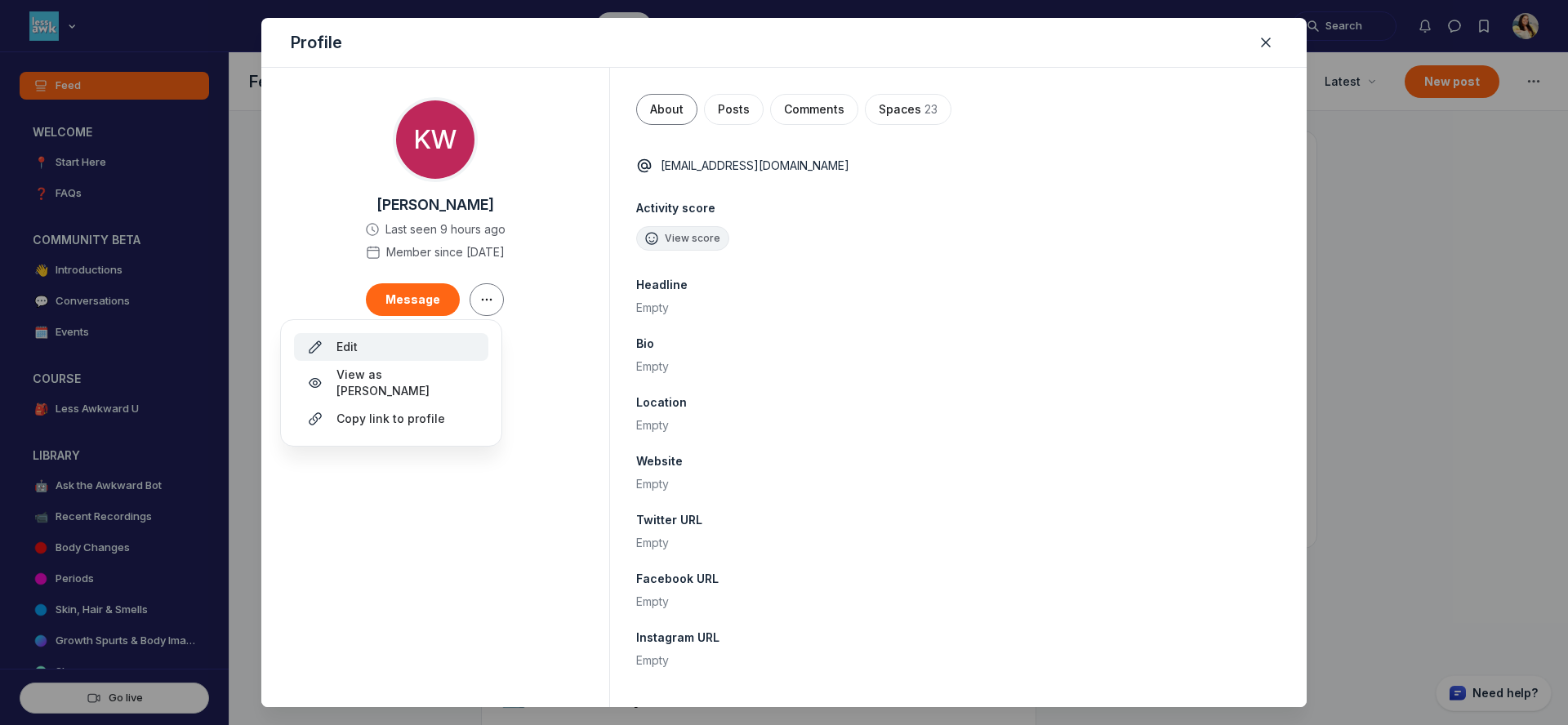
click at [445, 345] on div "Edit" at bounding box center [391, 347] width 168 height 17
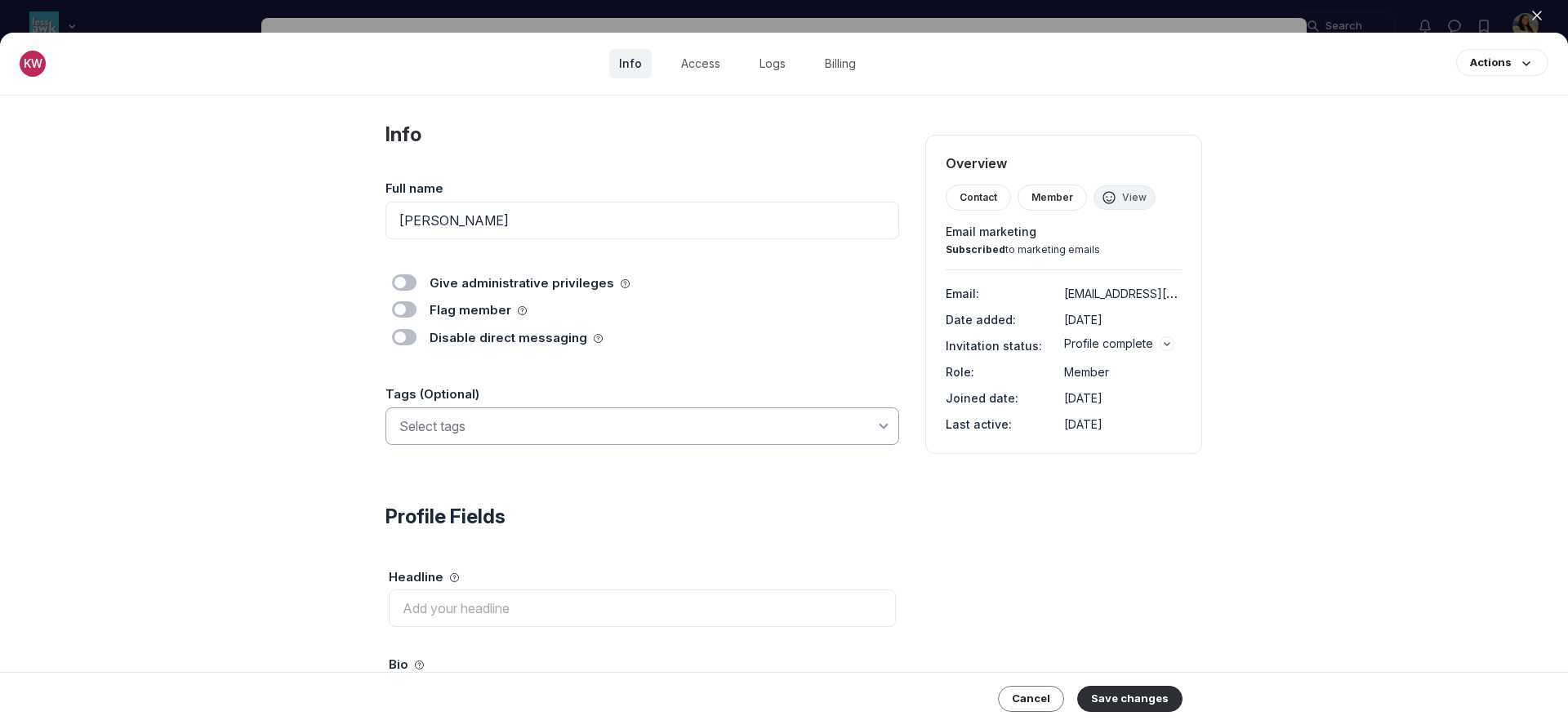
click at [449, 431] on input at bounding box center [637, 427] width 476 height 19
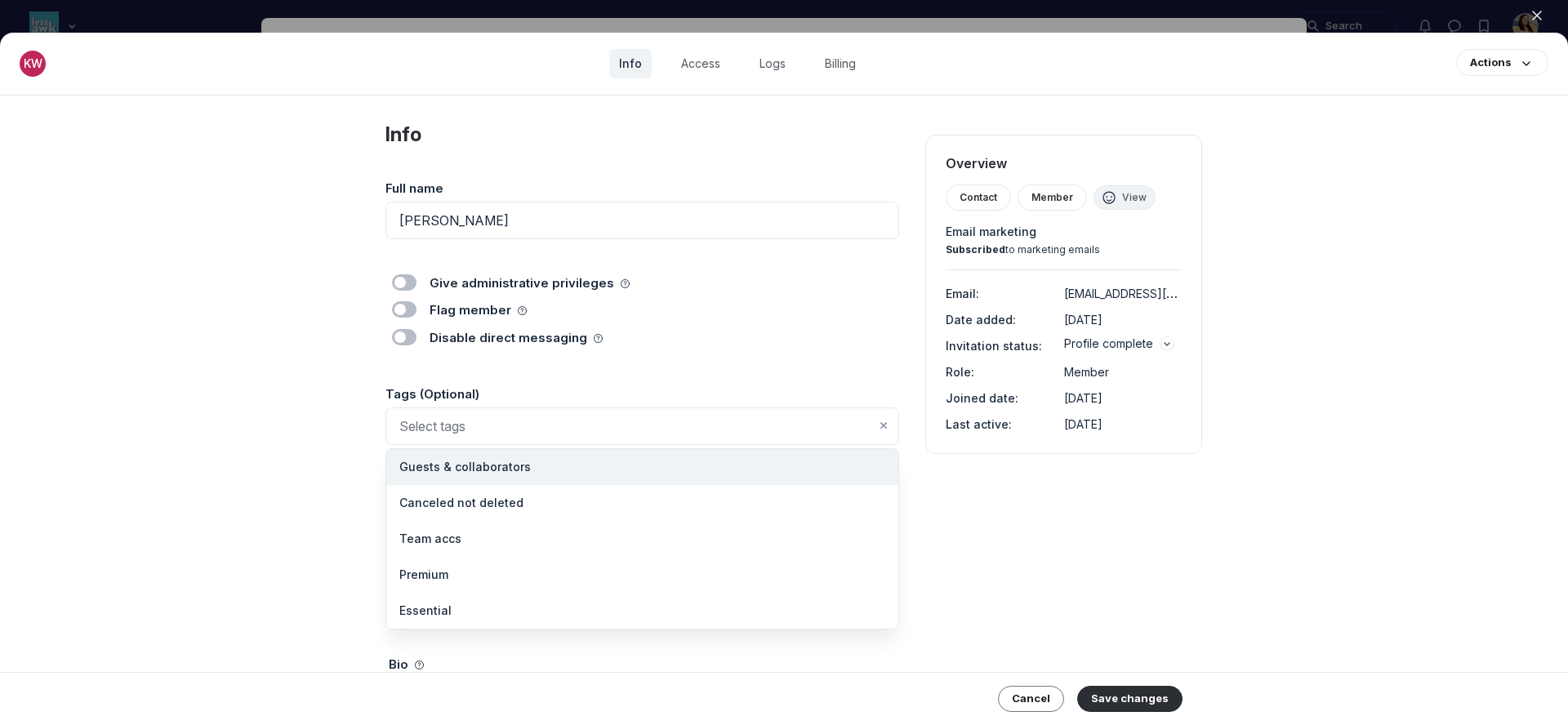
click at [460, 471] on span "Guests & collaborators" at bounding box center [464, 466] width 131 height 17
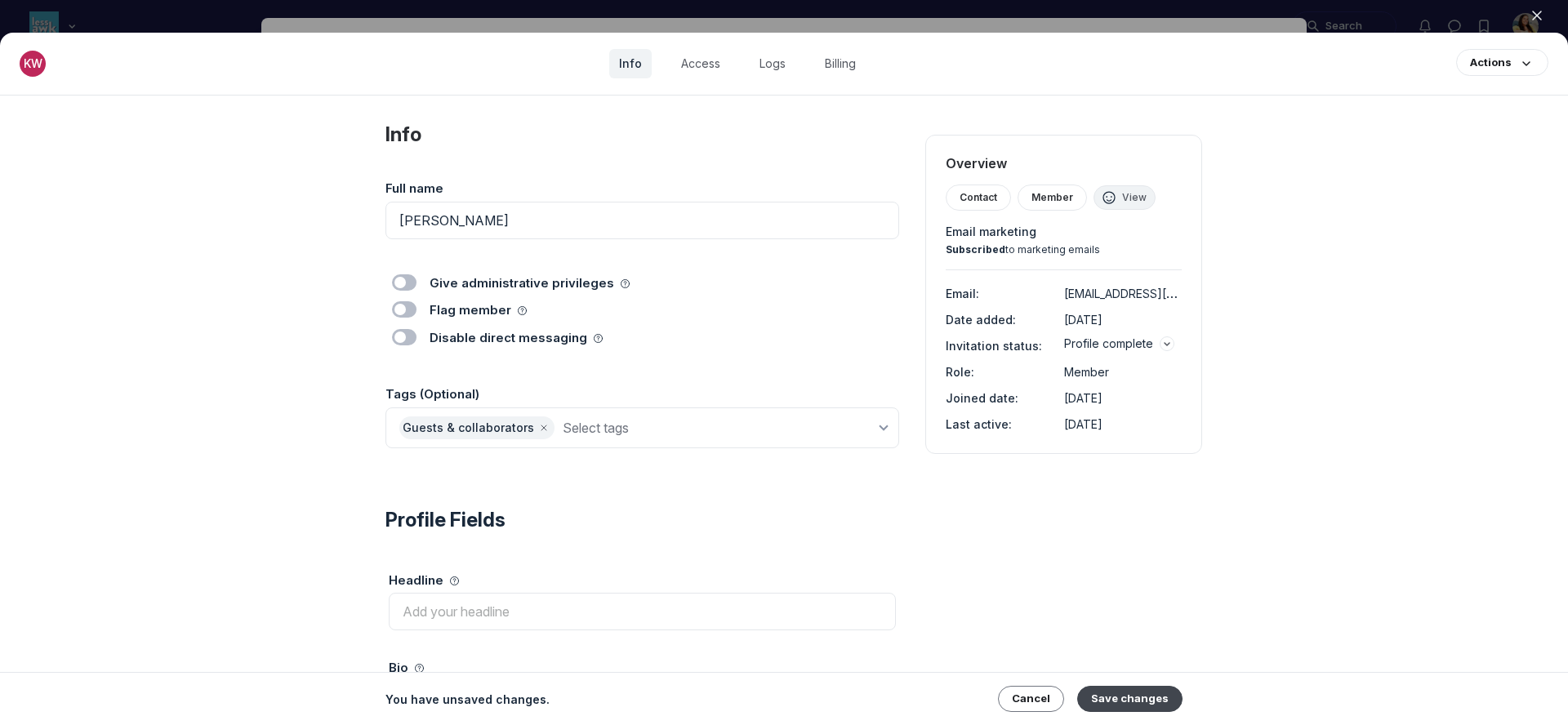
click at [1158, 695] on button "Save changes" at bounding box center [1130, 699] width 105 height 26
click at [1543, 17] on icon "button" at bounding box center [1536, 16] width 17 height 17
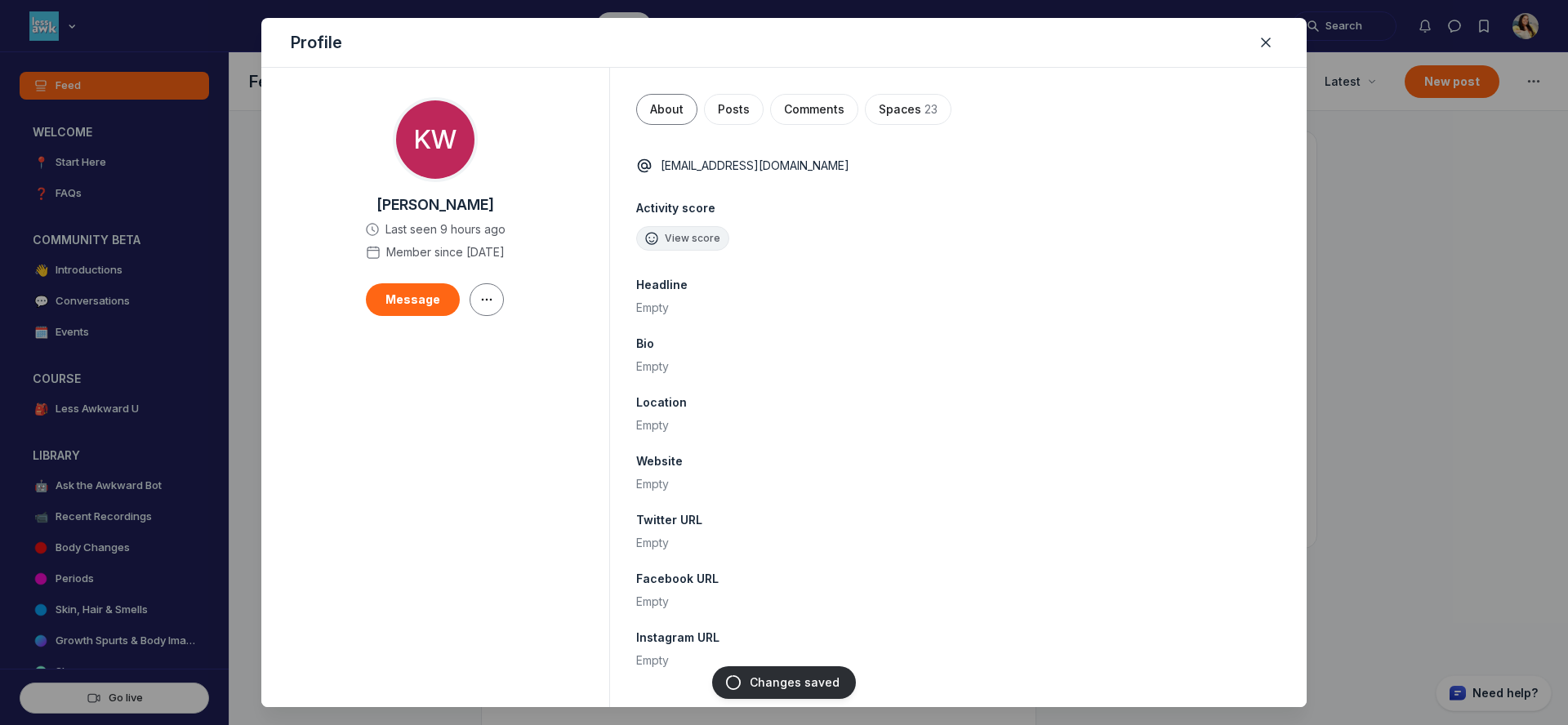
scroll to position [4839, 3127]
click at [1276, 39] on button "Close" at bounding box center [1266, 43] width 23 height 23
